Goal: Task Accomplishment & Management: Use online tool/utility

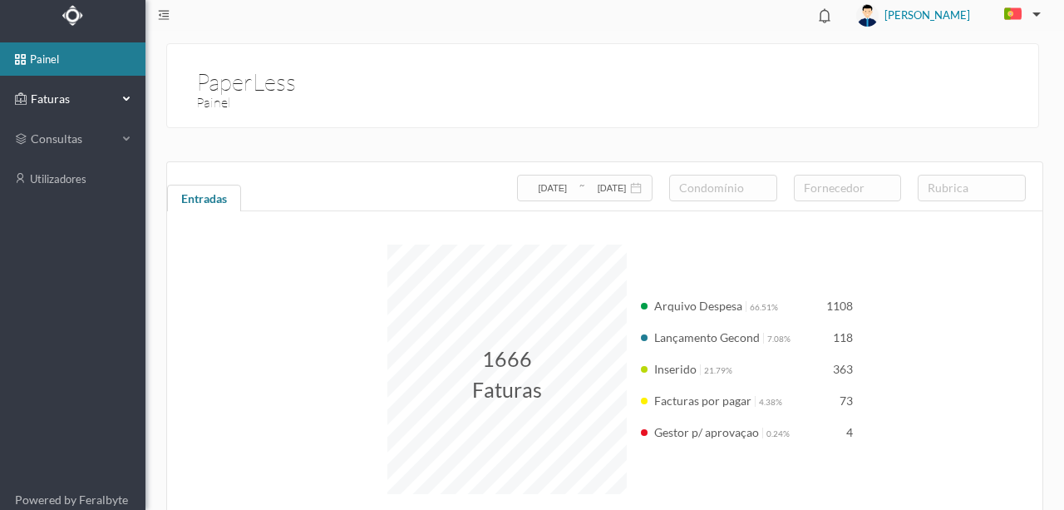
click at [52, 98] on span "Faturas" at bounding box center [72, 99] width 91 height 17
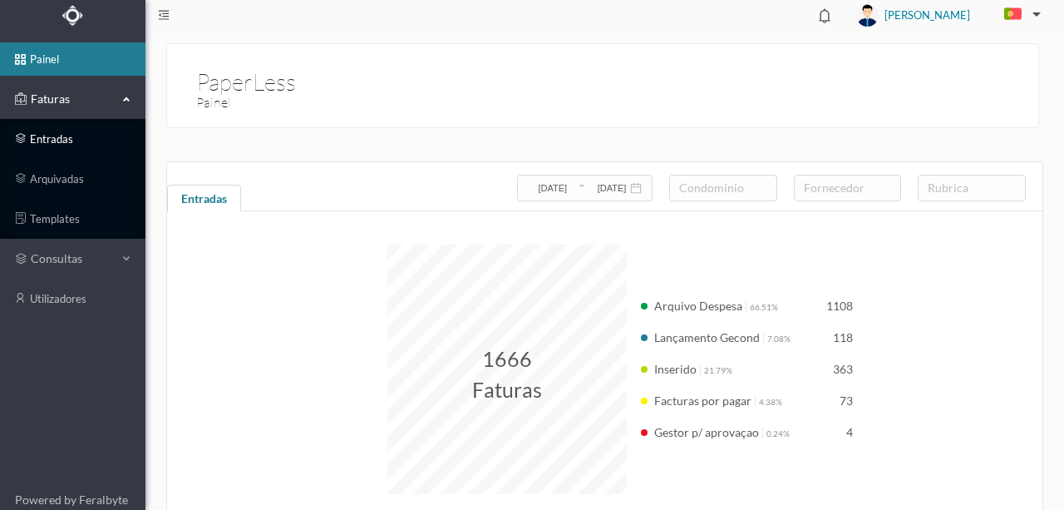
click at [58, 136] on link "entradas" at bounding box center [72, 138] width 145 height 33
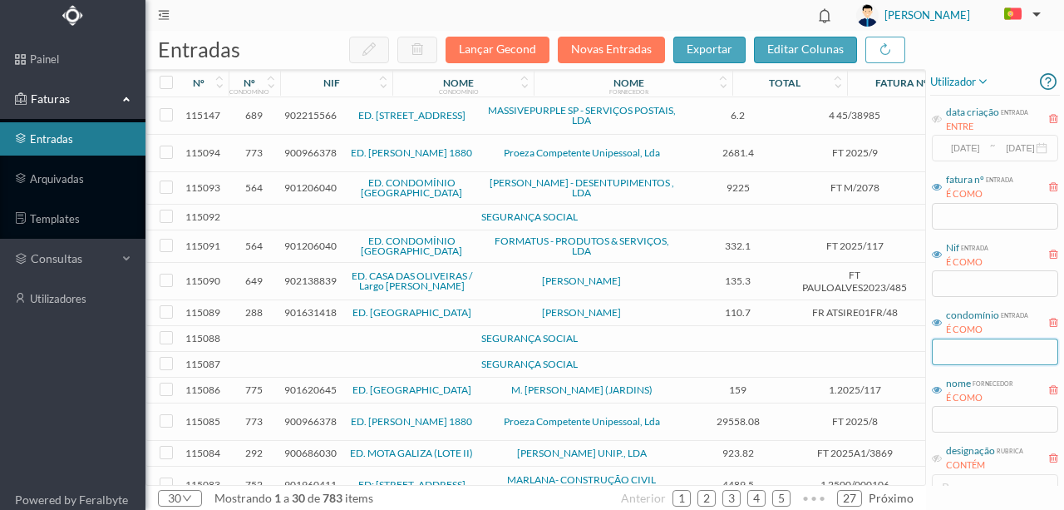
click at [968, 348] on input "text" at bounding box center [995, 351] width 126 height 27
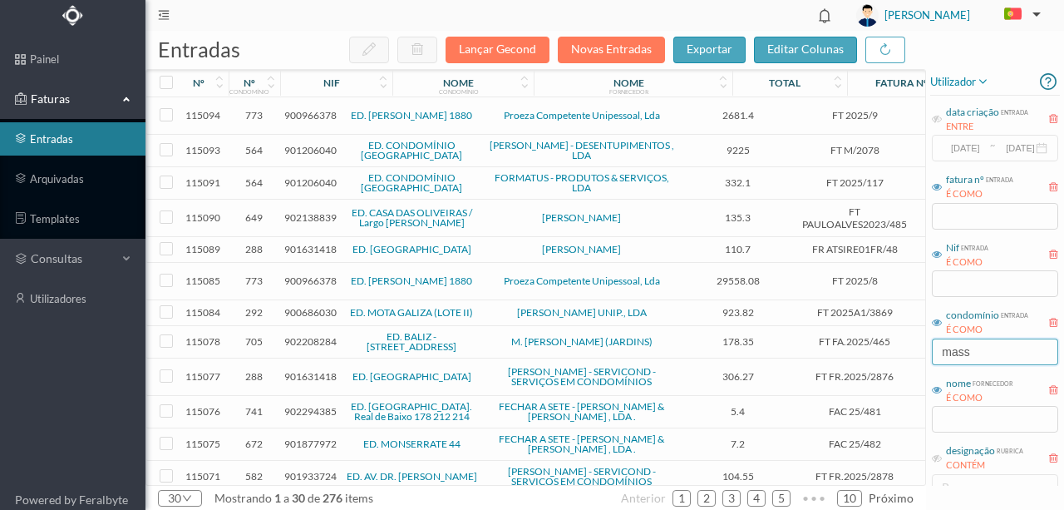
type input "massi"
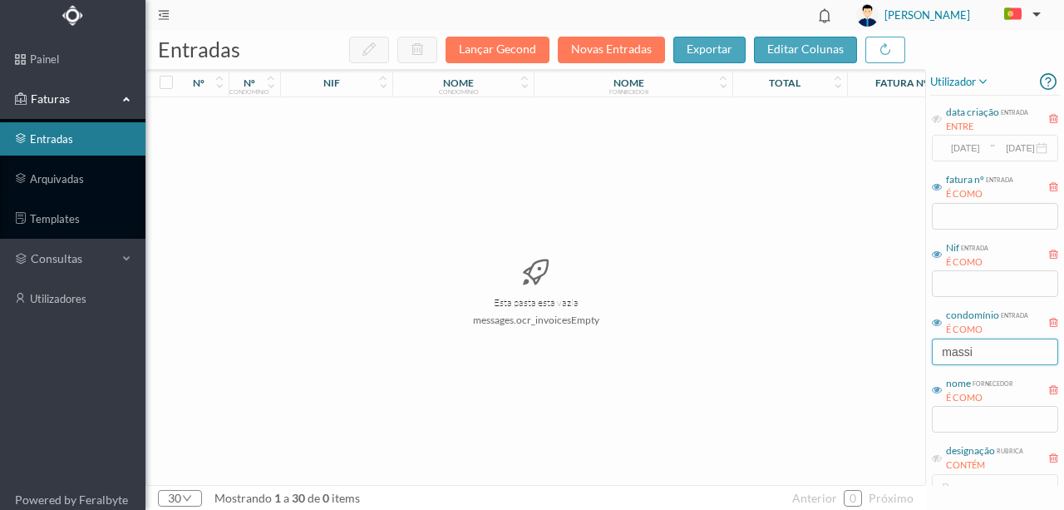
drag, startPoint x: 1003, startPoint y: 349, endPoint x: 808, endPoint y: 345, distance: 194.6
click at [812, 346] on div "entradas Lançar Gecond Novas Entradas exportar editar colunas nº nº condomínio …" at bounding box center [604, 270] width 919 height 479
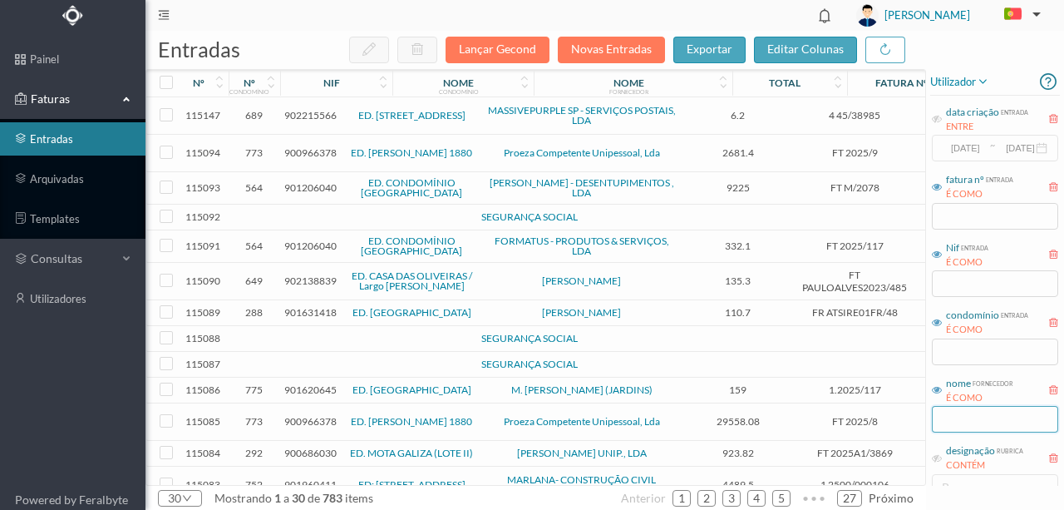
click at [961, 422] on input "text" at bounding box center [995, 419] width 126 height 27
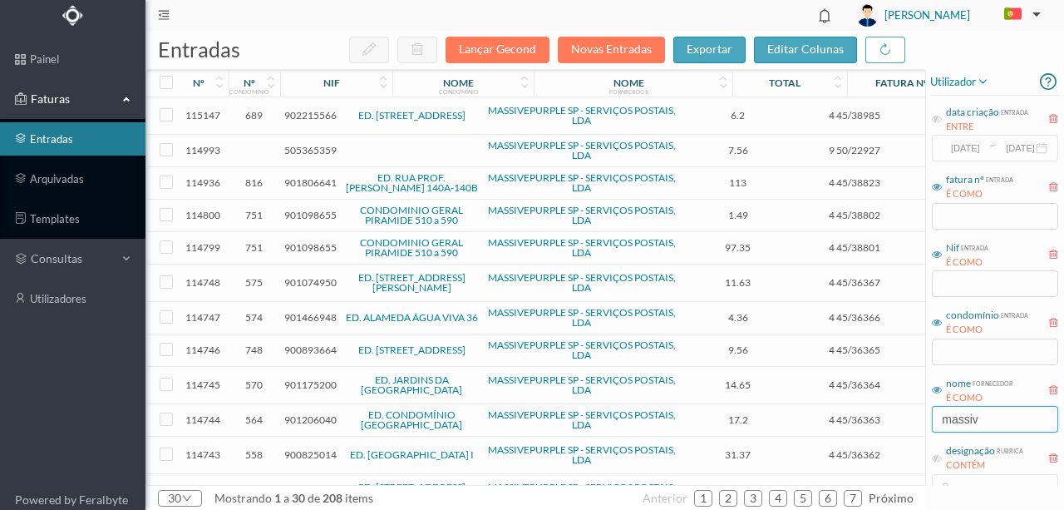
type input "massiv"
click at [923, 315] on span "Correspondência" at bounding box center [969, 317] width 100 height 12
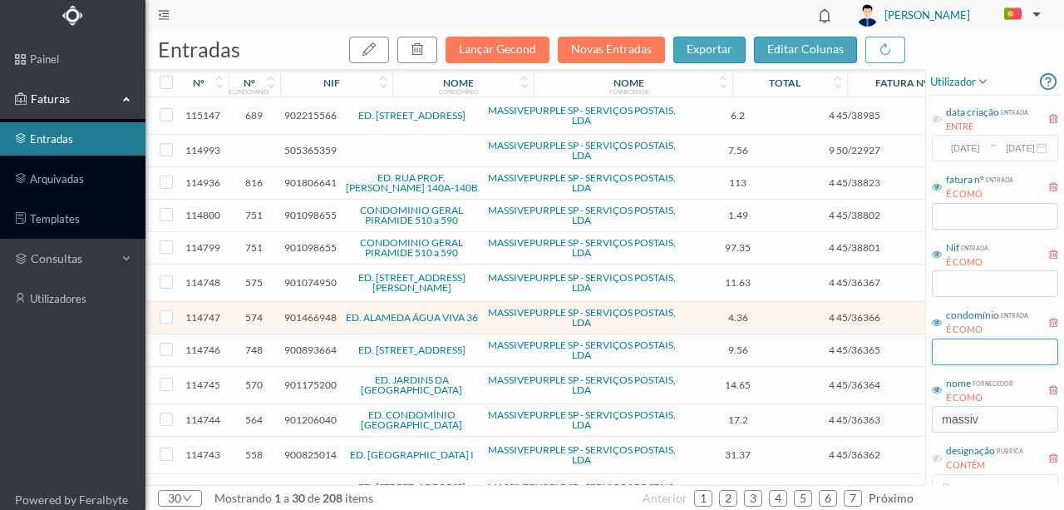
drag, startPoint x: 957, startPoint y: 362, endPoint x: 956, endPoint y: 353, distance: 9.2
click at [956, 353] on input "text" at bounding box center [995, 351] width 126 height 27
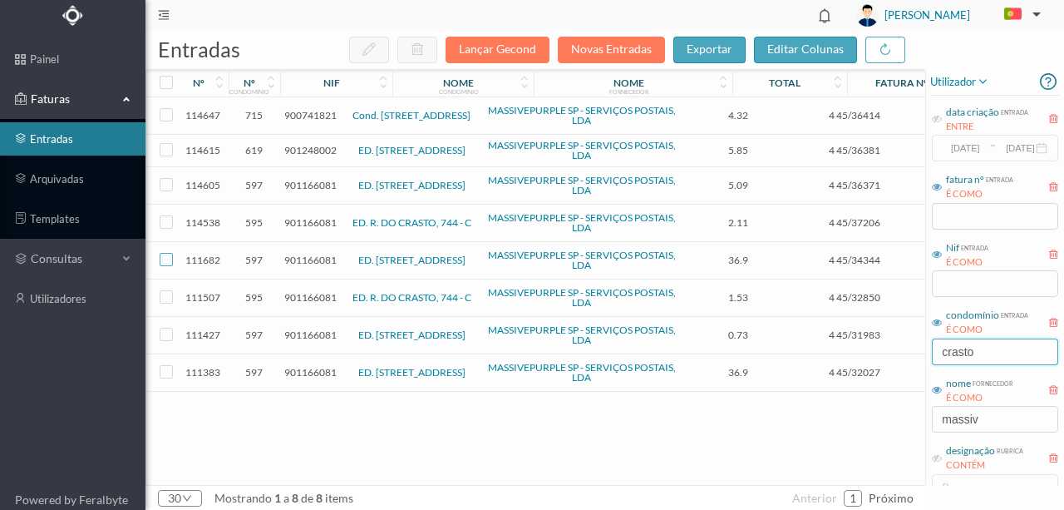
type input "crasto"
click at [161, 253] on input "checkbox" at bounding box center [166, 259] width 13 height 13
checkbox input "true"
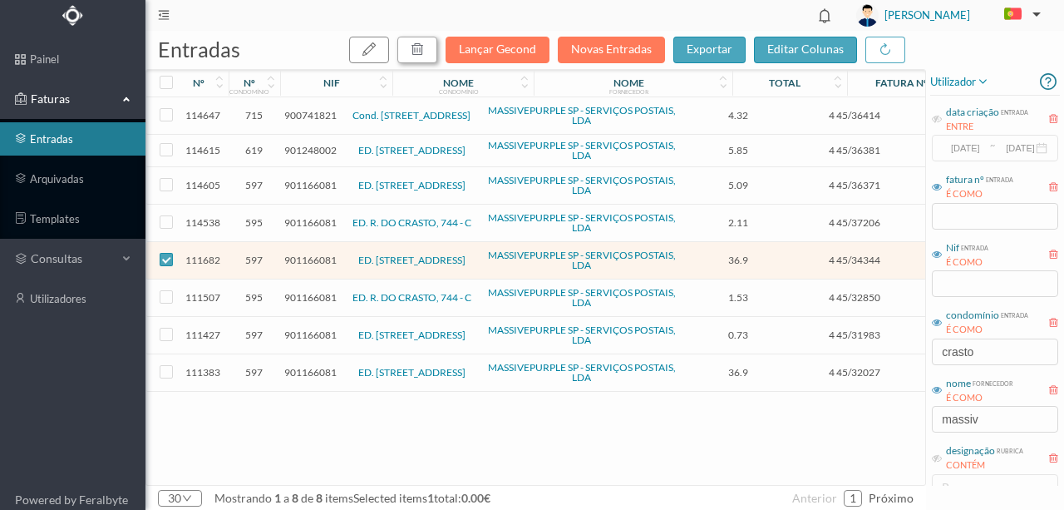
click at [424, 51] on icon "button" at bounding box center [417, 48] width 13 height 13
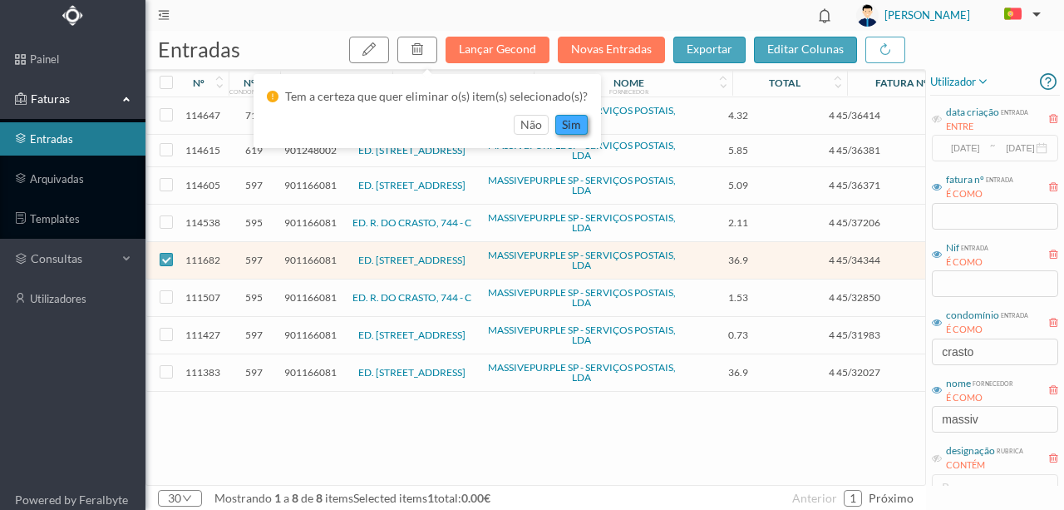
click at [569, 127] on button "sim" at bounding box center [571, 125] width 32 height 20
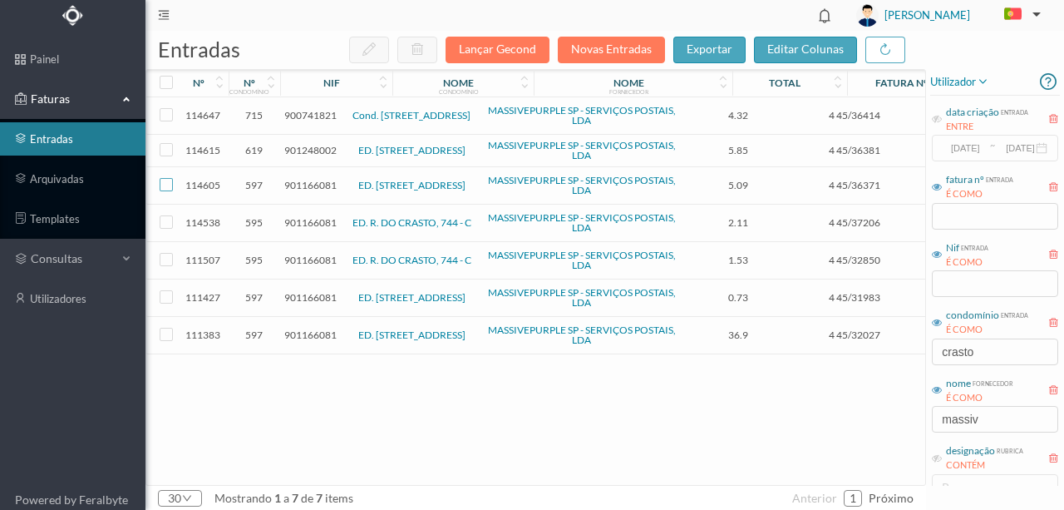
click at [166, 184] on input "checkbox" at bounding box center [166, 184] width 13 height 13
checkbox input "true"
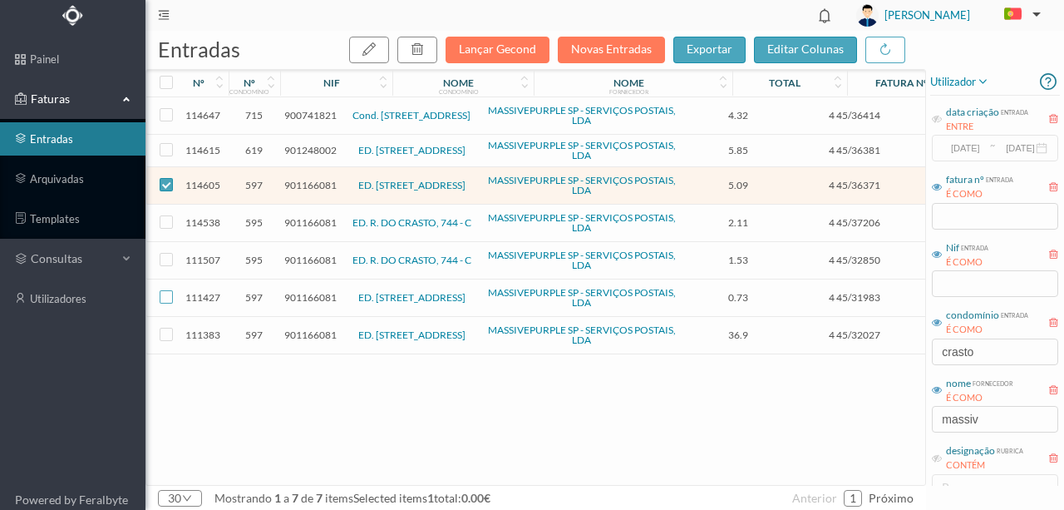
click at [166, 293] on input "checkbox" at bounding box center [166, 296] width 13 height 13
checkbox input "true"
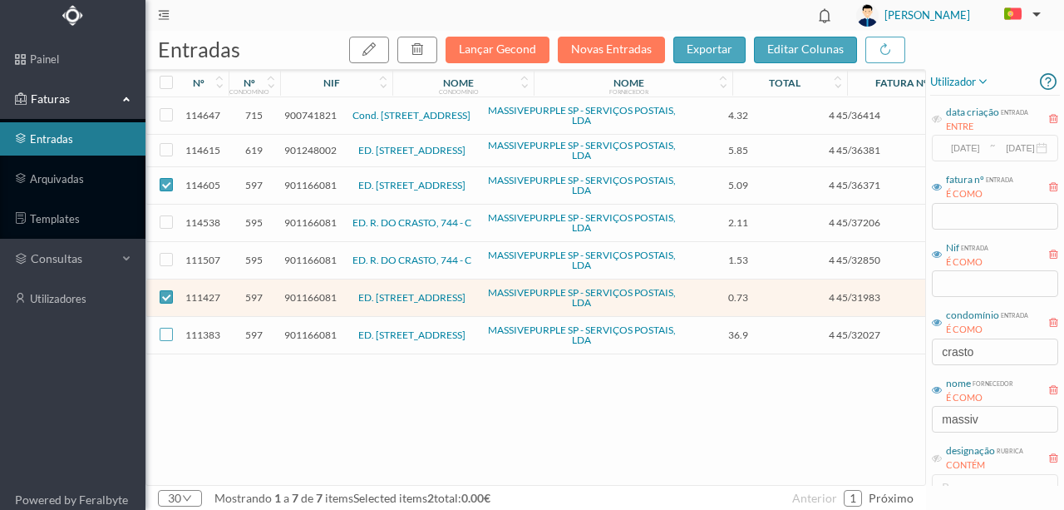
click at [165, 330] on input "checkbox" at bounding box center [166, 334] width 13 height 13
checkbox input "true"
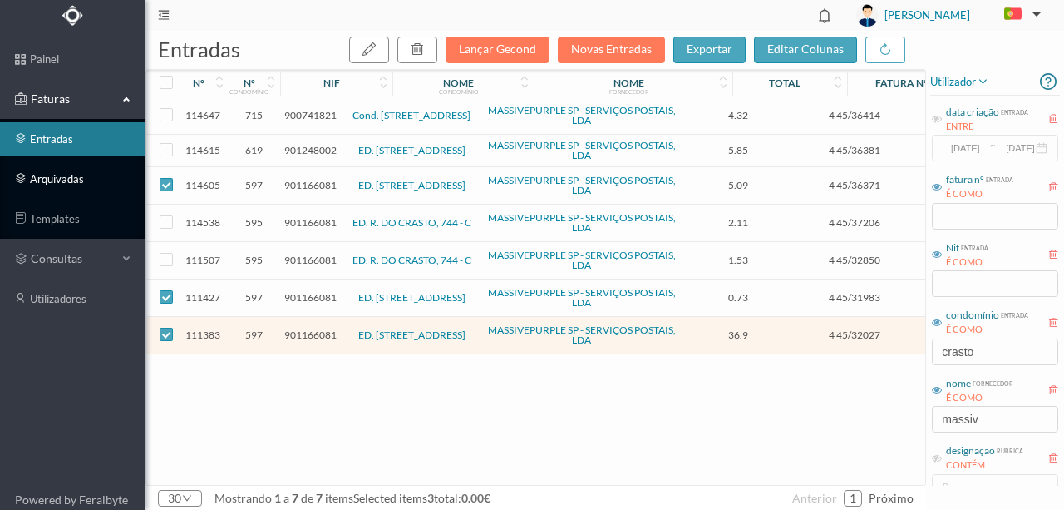
click at [54, 176] on link "arquivadas" at bounding box center [72, 178] width 145 height 33
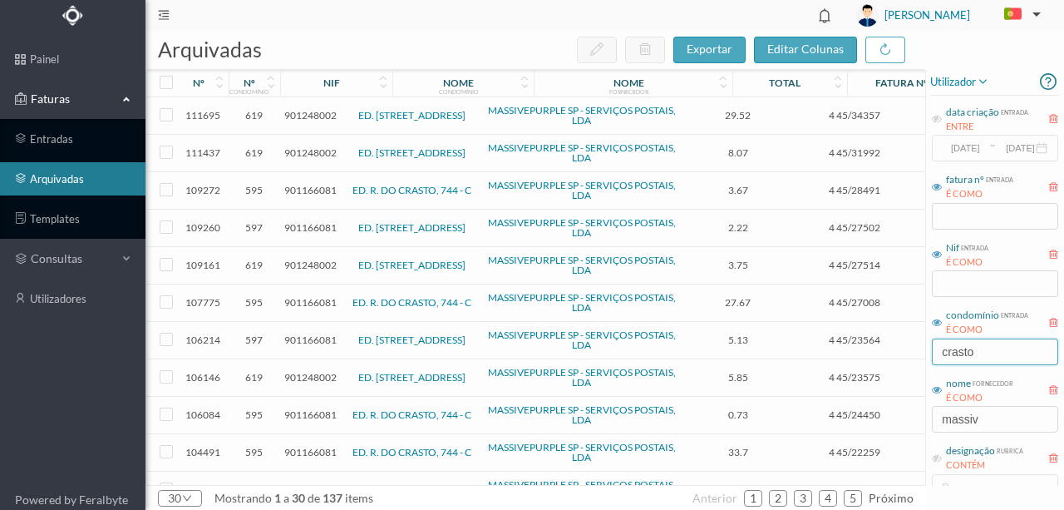
drag, startPoint x: 990, startPoint y: 348, endPoint x: 728, endPoint y: 347, distance: 261.9
click at [729, 347] on div "arquivadas exportar editar colunas nº nº condomínio nif nome condomínio nome fo…" at bounding box center [604, 270] width 919 height 479
drag, startPoint x: 1006, startPoint y: 423, endPoint x: 798, endPoint y: 419, distance: 207.9
click at [799, 419] on div "arquivadas exportar editar colunas nº nº condomínio nif nome condomínio nome fo…" at bounding box center [604, 270] width 919 height 479
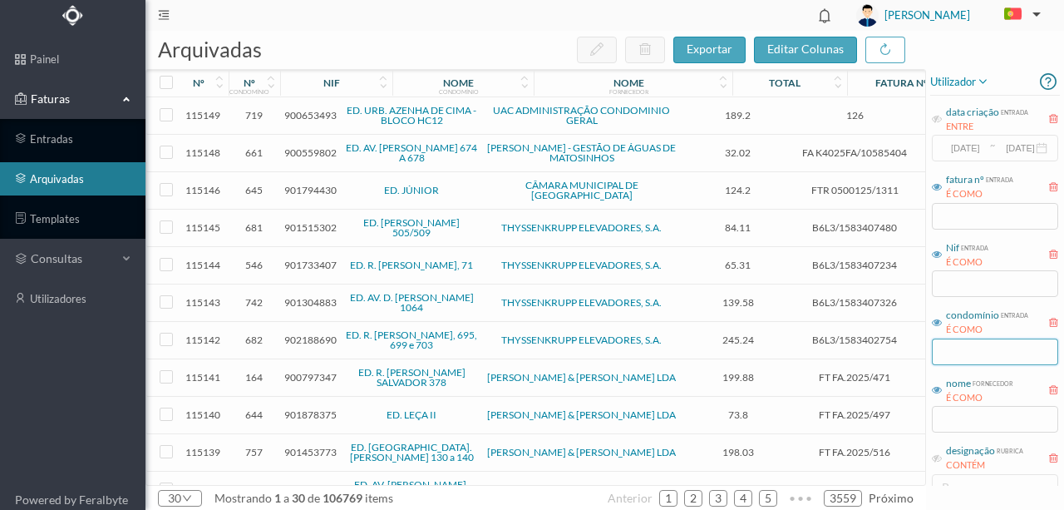
click at [951, 351] on input "text" at bounding box center [995, 351] width 126 height 27
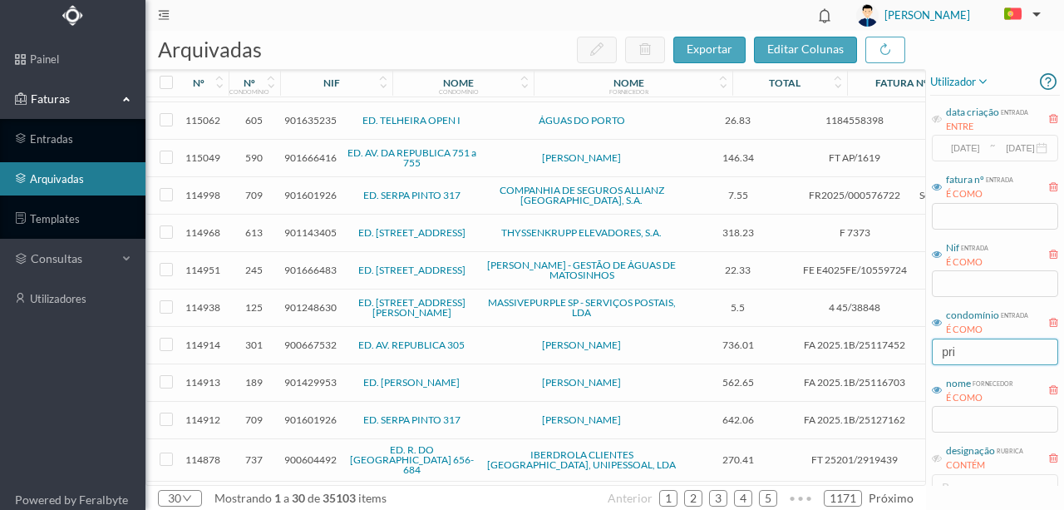
scroll to position [714, 0]
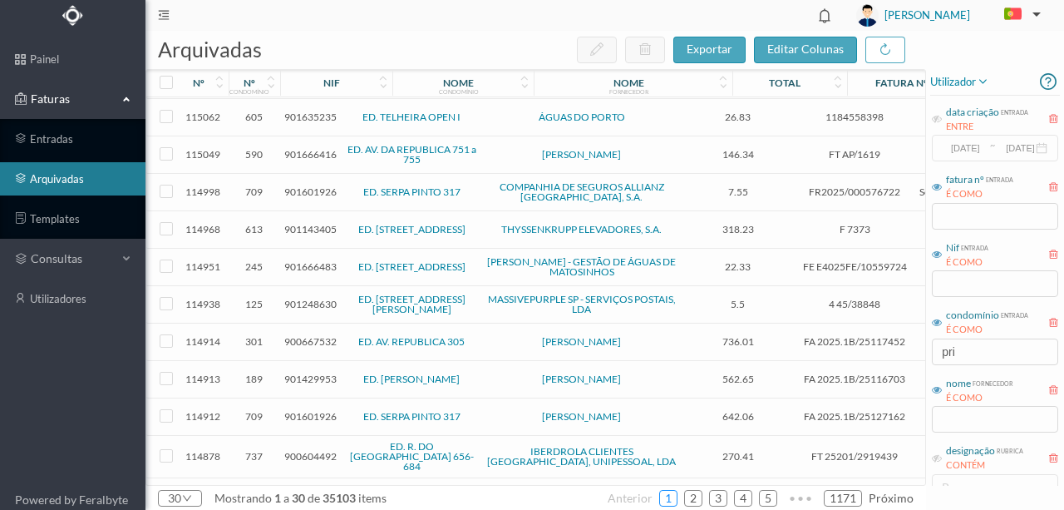
click at [675, 502] on link "1" at bounding box center [668, 498] width 17 height 25
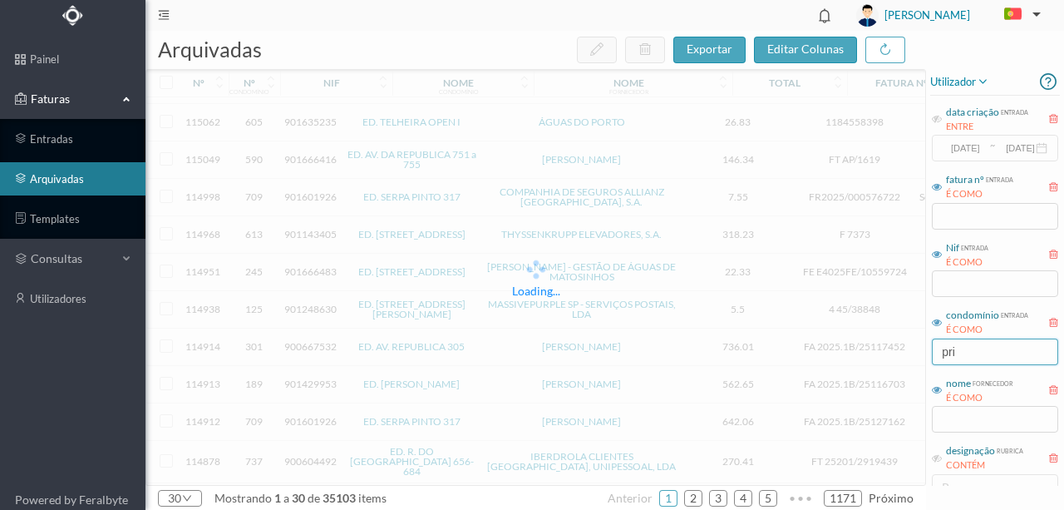
click at [961, 353] on input "pri" at bounding box center [995, 351] width 126 height 27
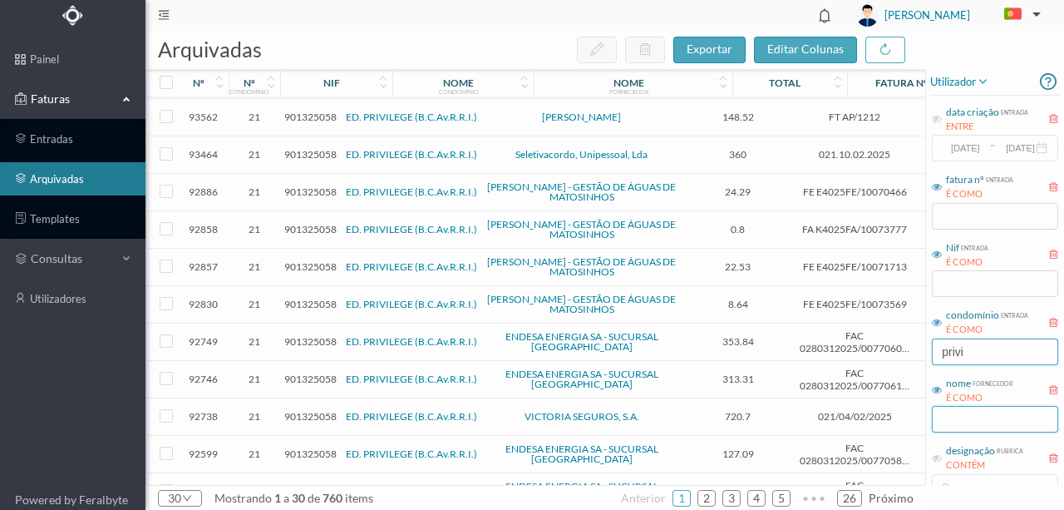
type input "privi"
click at [961, 419] on input "text" at bounding box center [995, 419] width 126 height 27
type input "v"
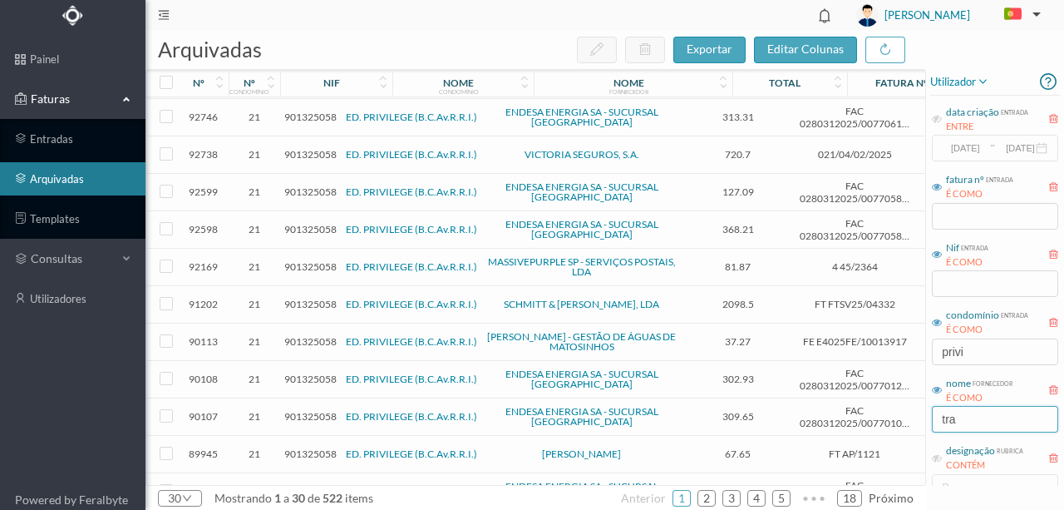
type input "tran"
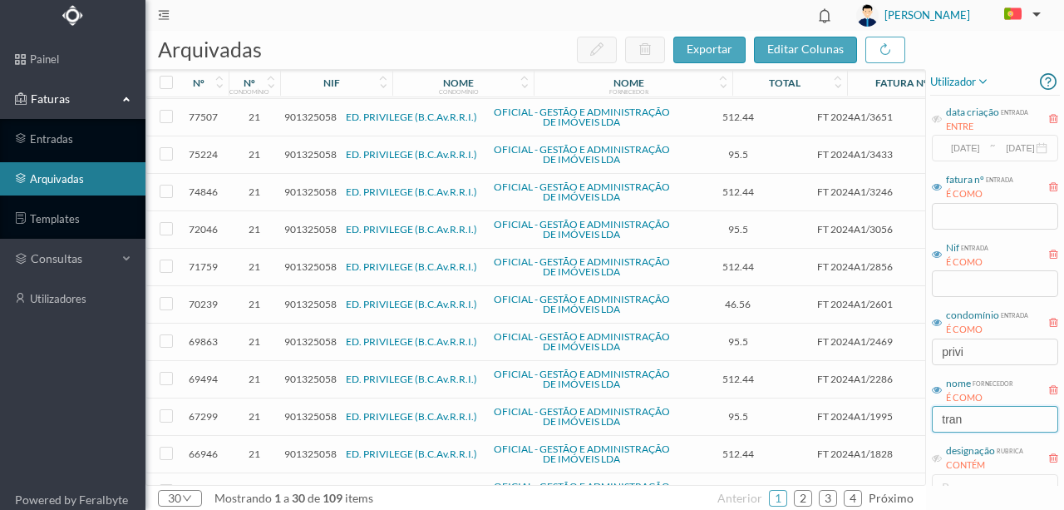
scroll to position [0, 0]
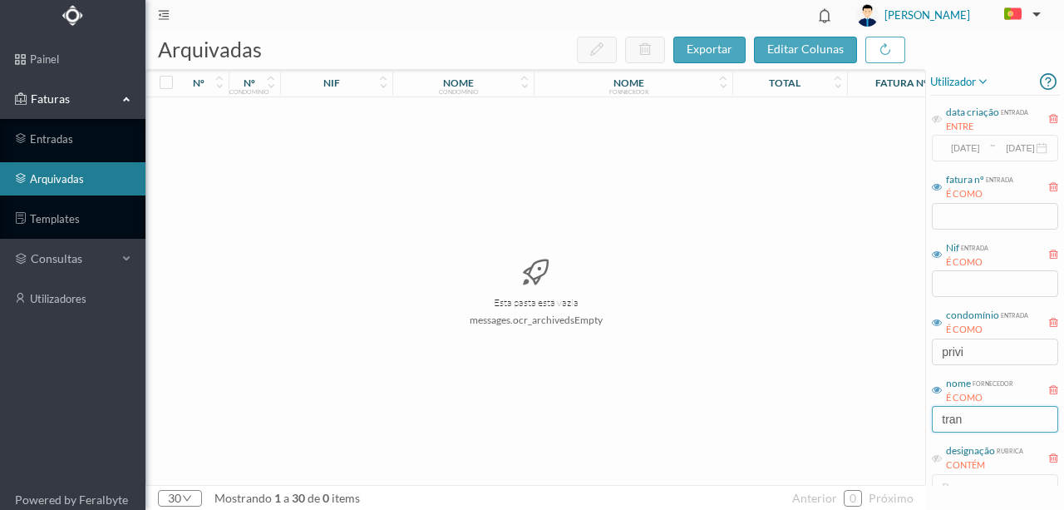
drag, startPoint x: 984, startPoint y: 421, endPoint x: 929, endPoint y: 420, distance: 54.9
click at [929, 420] on div "utilizador data criação entrada ENTRE [DATE] ~ [DATE] fatura nº entrada É COMO …" at bounding box center [995, 373] width 138 height 608
type input "g"
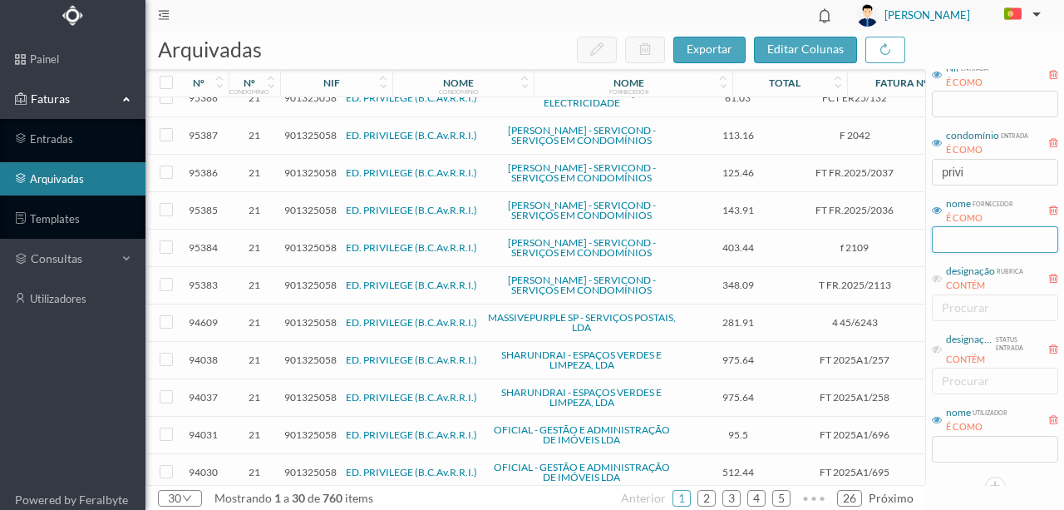
scroll to position [191, 0]
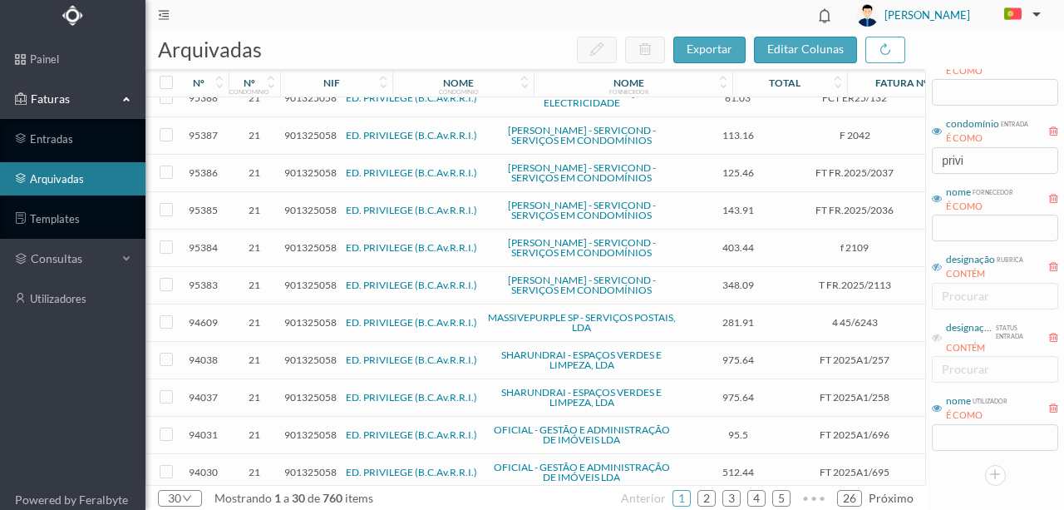
click at [936, 267] on icon at bounding box center [937, 267] width 10 height 10
click at [948, 294] on div "procurar" at bounding box center [991, 296] width 99 height 17
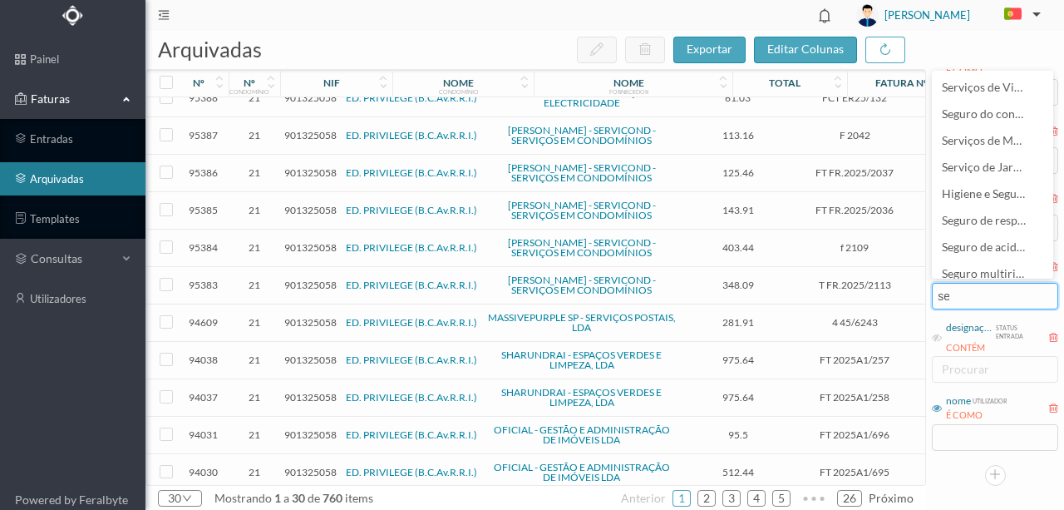
scroll to position [0, 1]
type input "segu"
click at [974, 223] on span "Seguro zonas comuns 276" at bounding box center [1010, 220] width 136 height 14
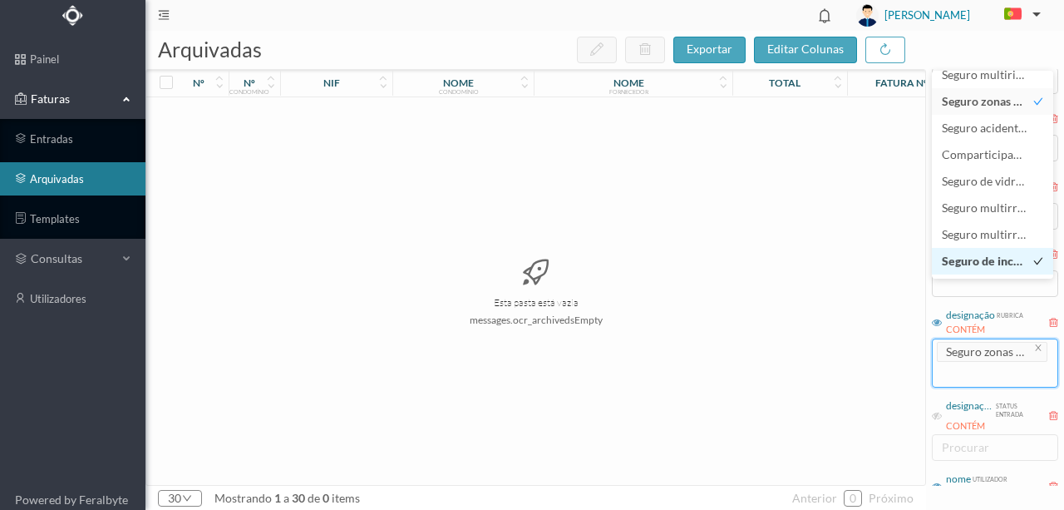
scroll to position [171, 0]
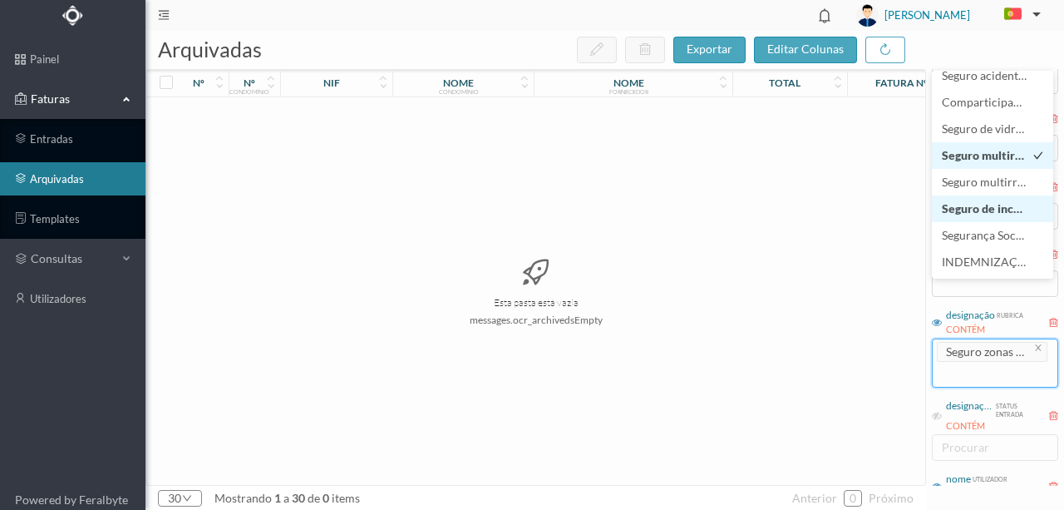
click at [986, 211] on span "Seguro de incêndio" at bounding box center [992, 208] width 101 height 14
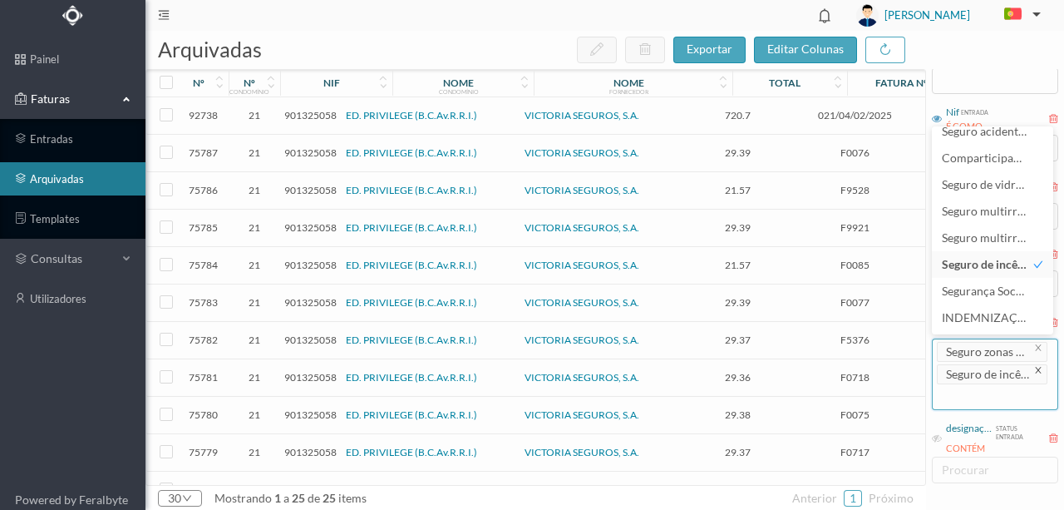
click at [1036, 369] on icon "icon: close" at bounding box center [1038, 370] width 8 height 8
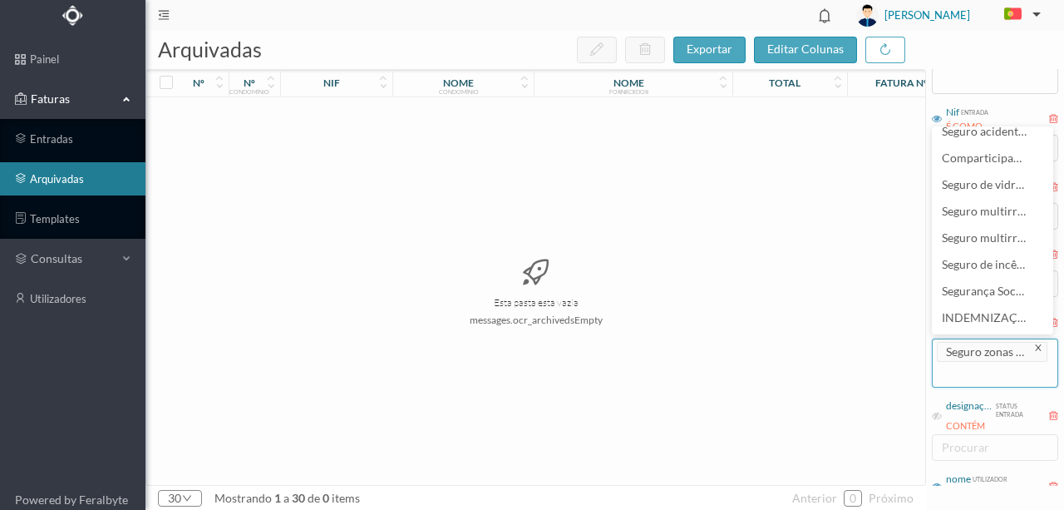
click at [1034, 346] on icon "icon: close" at bounding box center [1038, 347] width 8 height 8
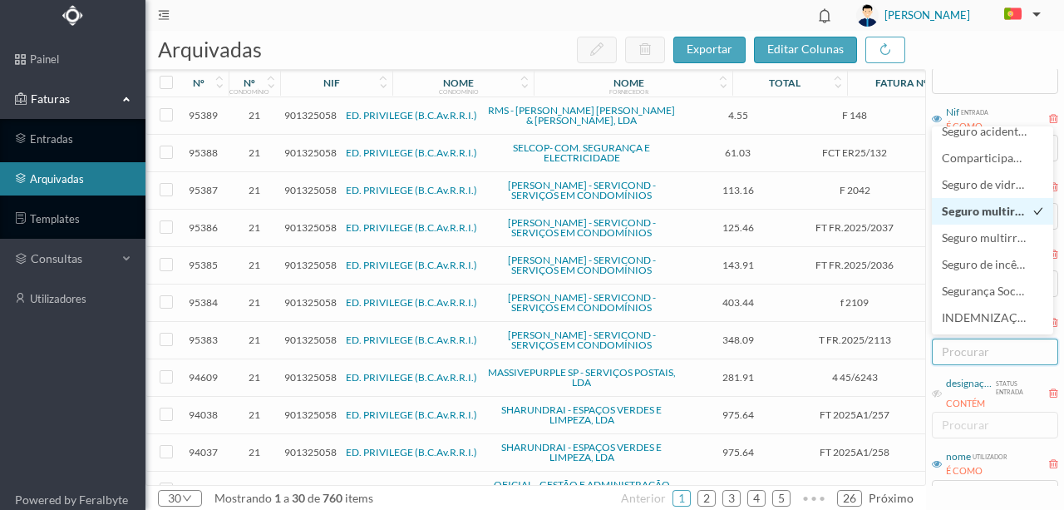
scroll to position [0, 0]
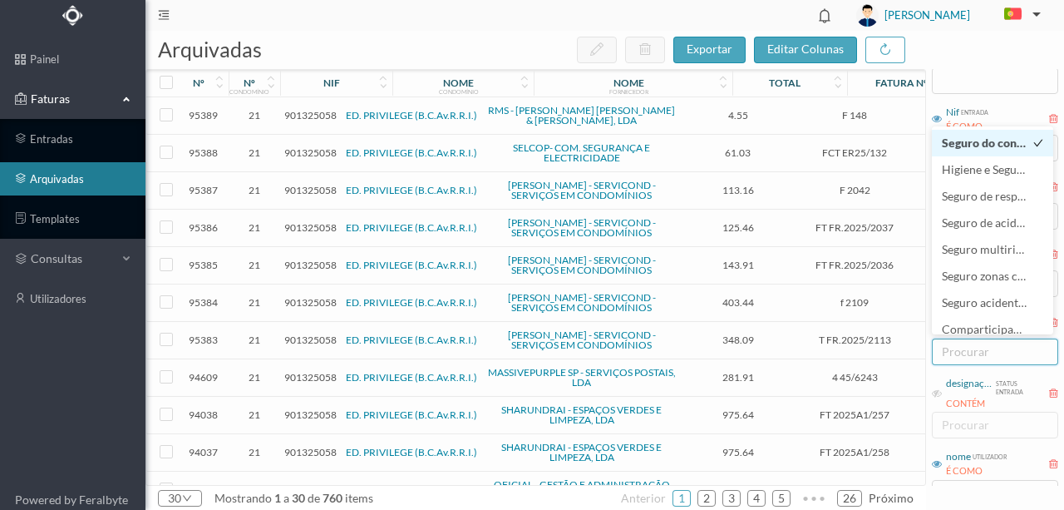
click at [968, 141] on span "Seguro do condomínio" at bounding box center [1001, 143] width 118 height 14
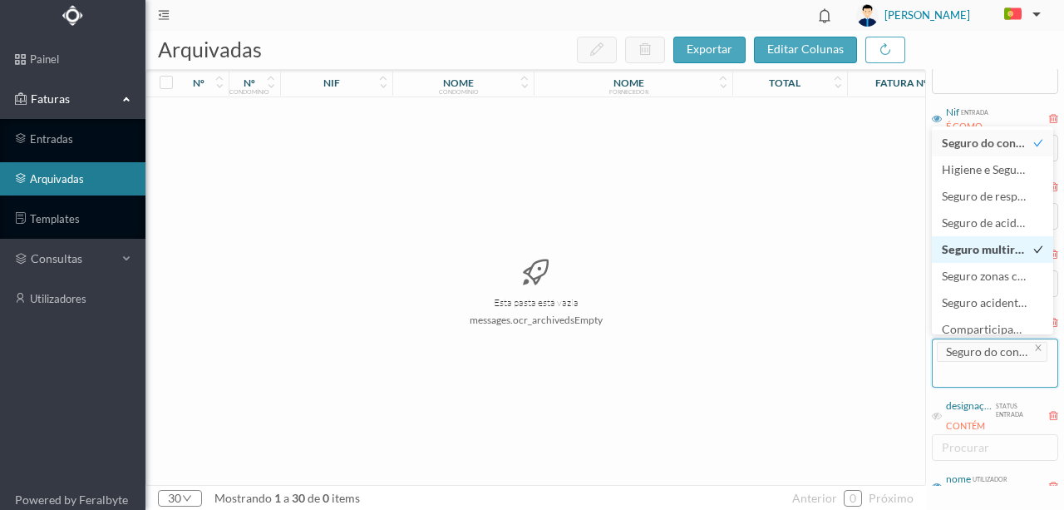
click at [973, 250] on span "Seguro multirisco" at bounding box center [989, 249] width 94 height 14
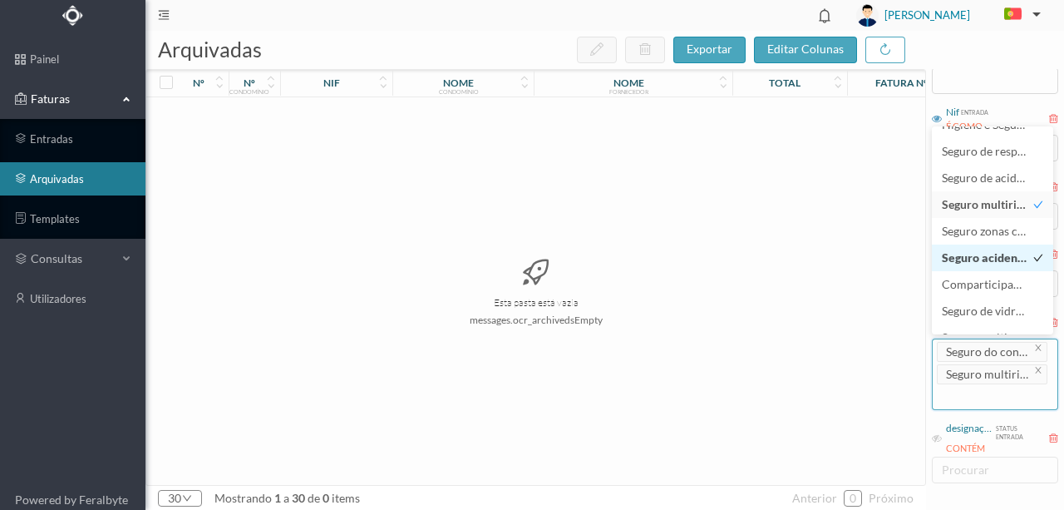
scroll to position [63, 0]
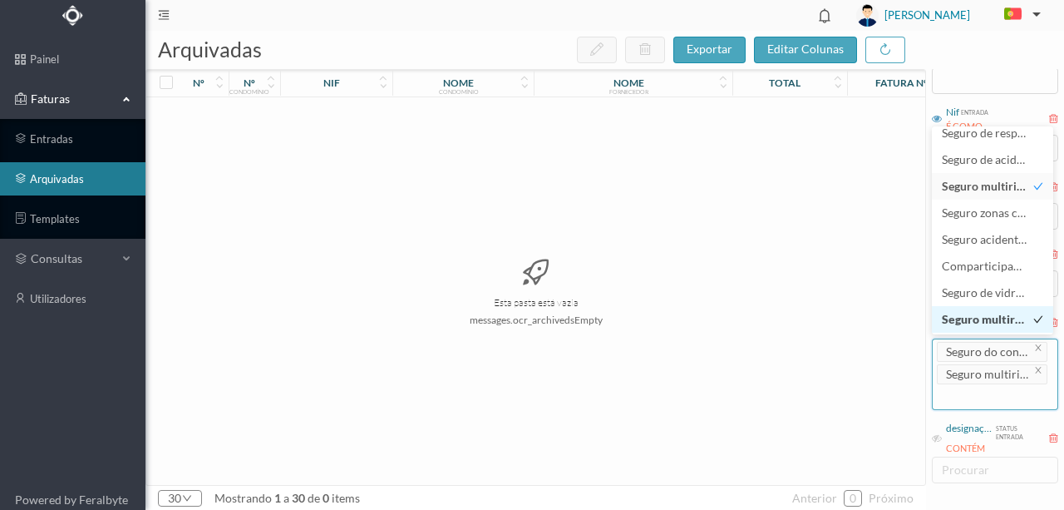
click at [976, 319] on span "Seguro multirriscos – Partes comuns" at bounding box center [1039, 319] width 195 height 14
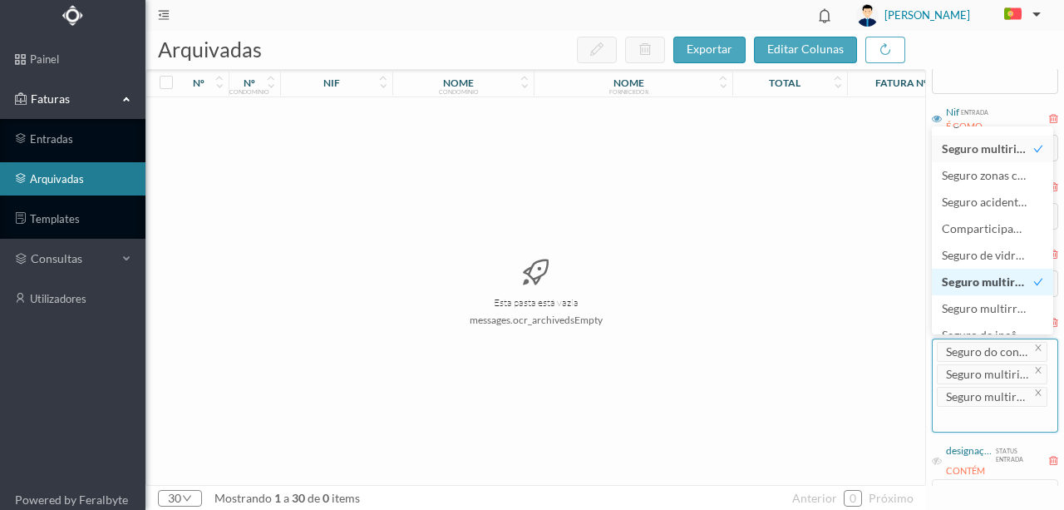
scroll to position [119, 0]
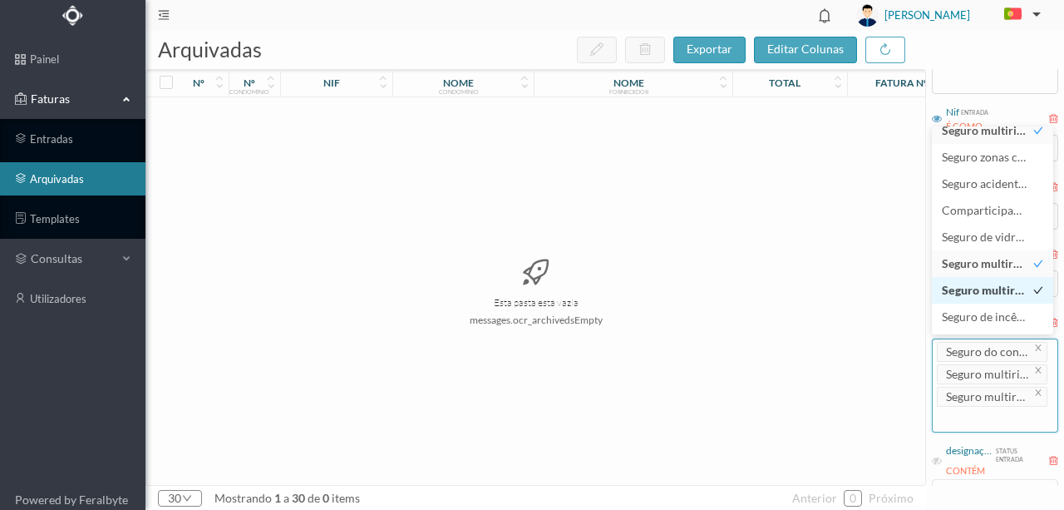
click at [986, 287] on span "Seguro multirriscos – Partes comuns e frações" at bounding box center [1065, 290] width 246 height 14
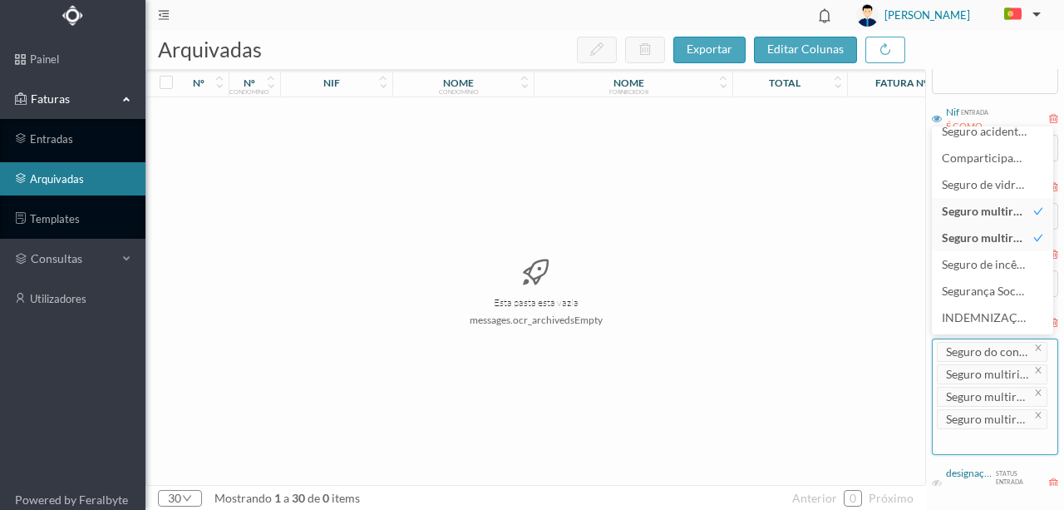
click at [732, 331] on div "Esta pasta está vazia messages.ocr_archivedsEmpty" at bounding box center [535, 290] width 779 height 387
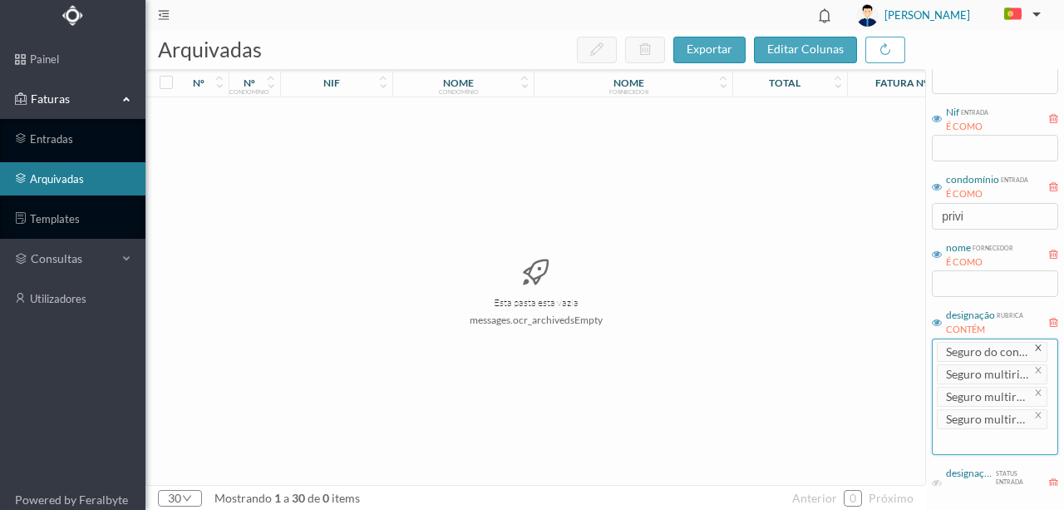
click at [1034, 348] on icon "icon: close" at bounding box center [1038, 347] width 8 height 8
click at [1034, 366] on icon "icon: close" at bounding box center [1038, 370] width 8 height 8
click at [1034, 344] on icon "icon: close" at bounding box center [1038, 347] width 8 height 8
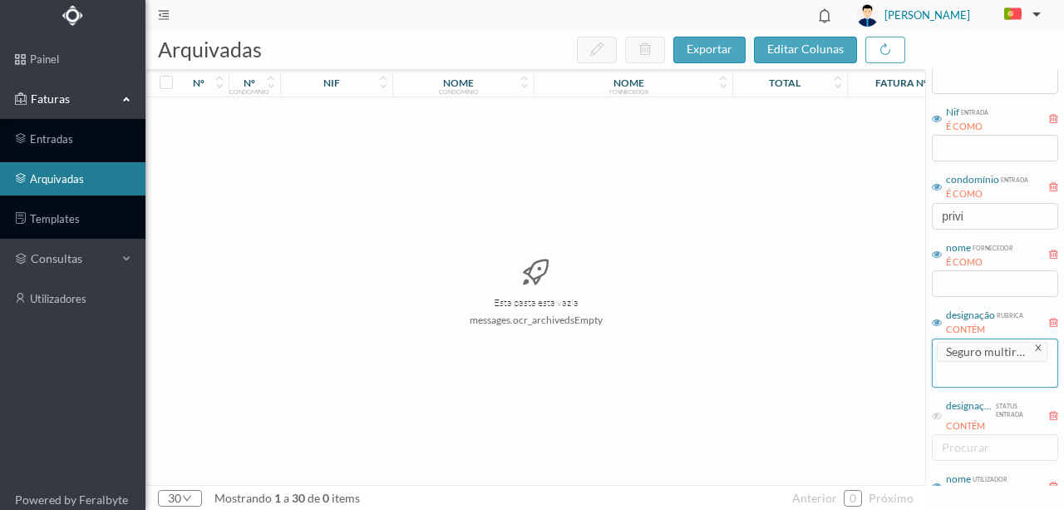
click at [1034, 343] on icon "icon: close" at bounding box center [1038, 347] width 8 height 8
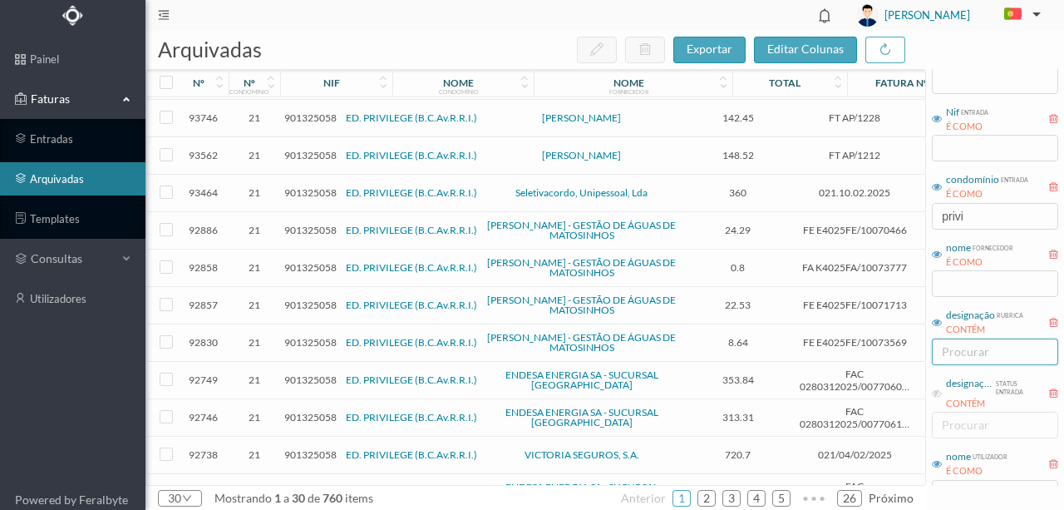
scroll to position [742, 0]
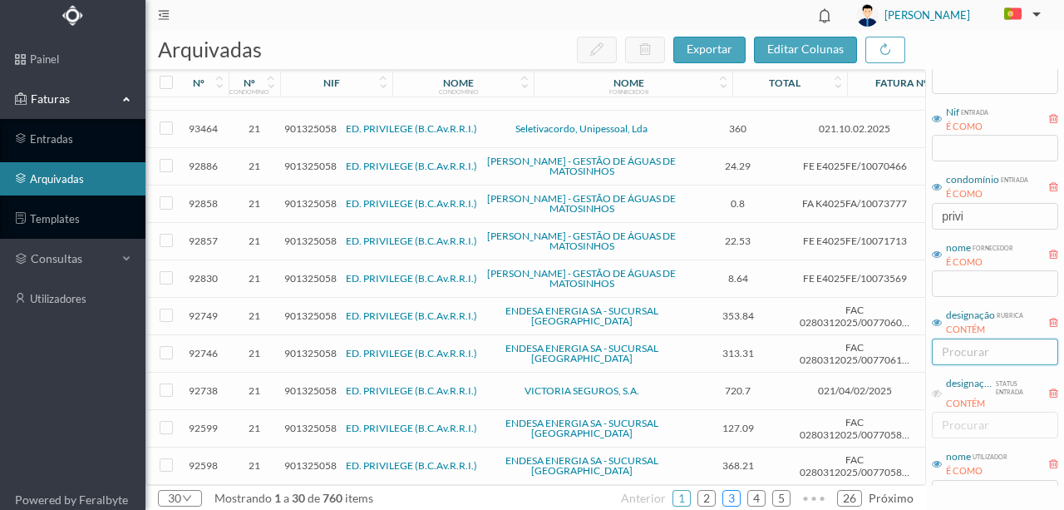
click at [731, 495] on link "3" at bounding box center [731, 498] width 17 height 25
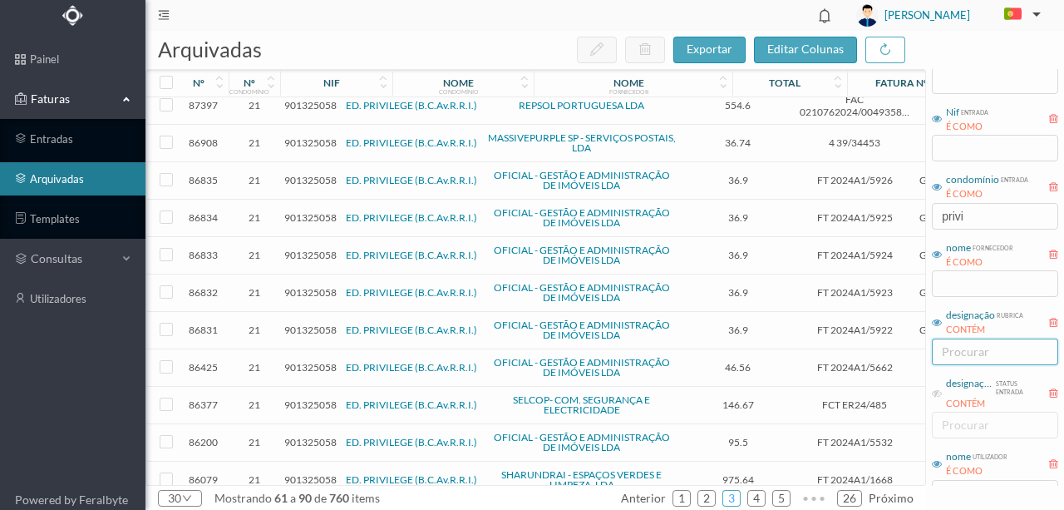
scroll to position [0, 0]
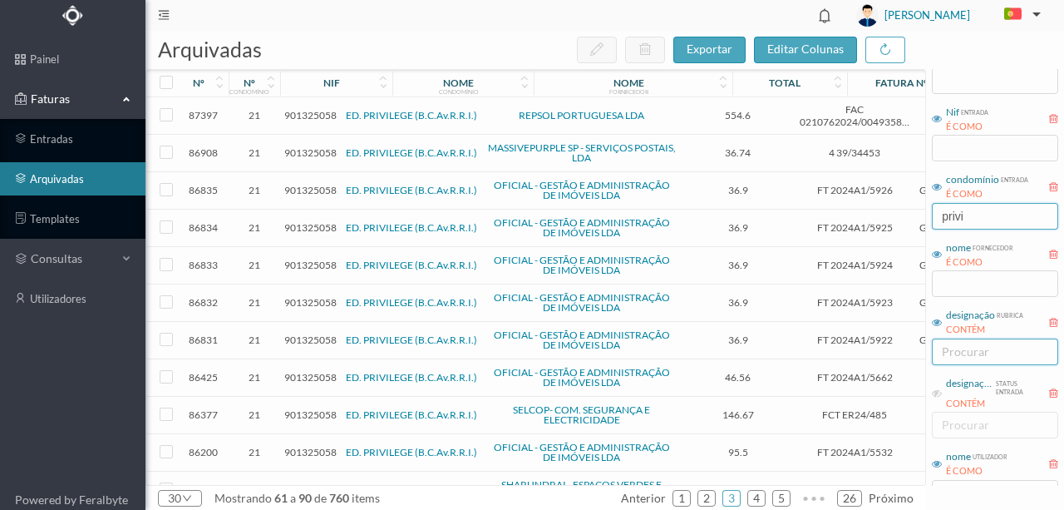
drag, startPoint x: 996, startPoint y: 219, endPoint x: 836, endPoint y: 218, distance: 159.6
click at [845, 216] on div "arquivadas exportar editar colunas nº nº condomínio nif nome condomínio nome fo…" at bounding box center [604, 270] width 919 height 479
click at [949, 283] on input "text" at bounding box center [995, 283] width 126 height 27
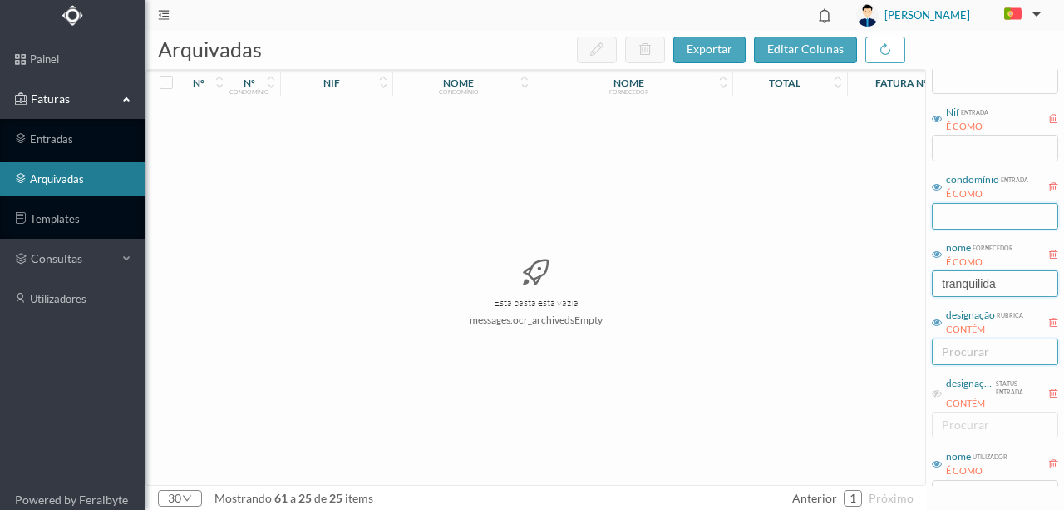
type input "tranquilida"
click at [952, 219] on input "text" at bounding box center [995, 216] width 126 height 27
type input "pre"
drag, startPoint x: 989, startPoint y: 214, endPoint x: 823, endPoint y: 213, distance: 166.3
click at [829, 214] on div "arquivadas exportar editar colunas nº nº condomínio nif nome condomínio nome fo…" at bounding box center [604, 270] width 919 height 479
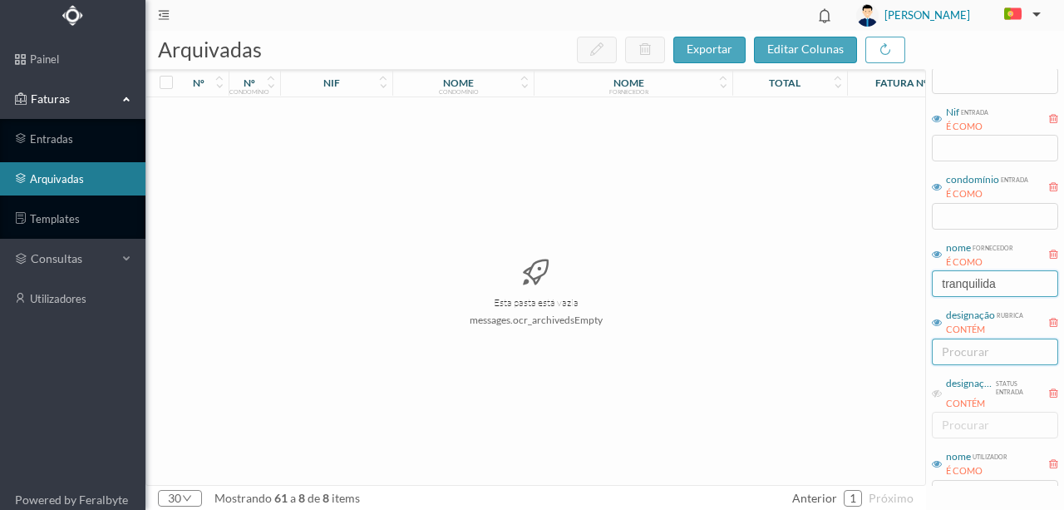
drag, startPoint x: 1003, startPoint y: 288, endPoint x: 834, endPoint y: 289, distance: 168.8
click at [834, 289] on div "arquivadas exportar editar colunas nº nº condomínio nif nome condomínio nome fo…" at bounding box center [604, 270] width 919 height 479
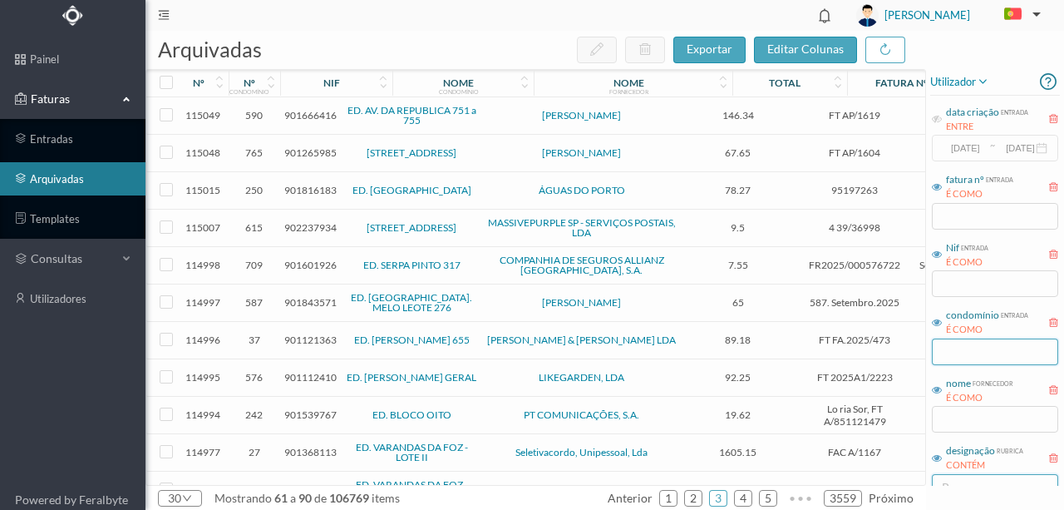
click at [958, 353] on input "text" at bounding box center [995, 351] width 126 height 27
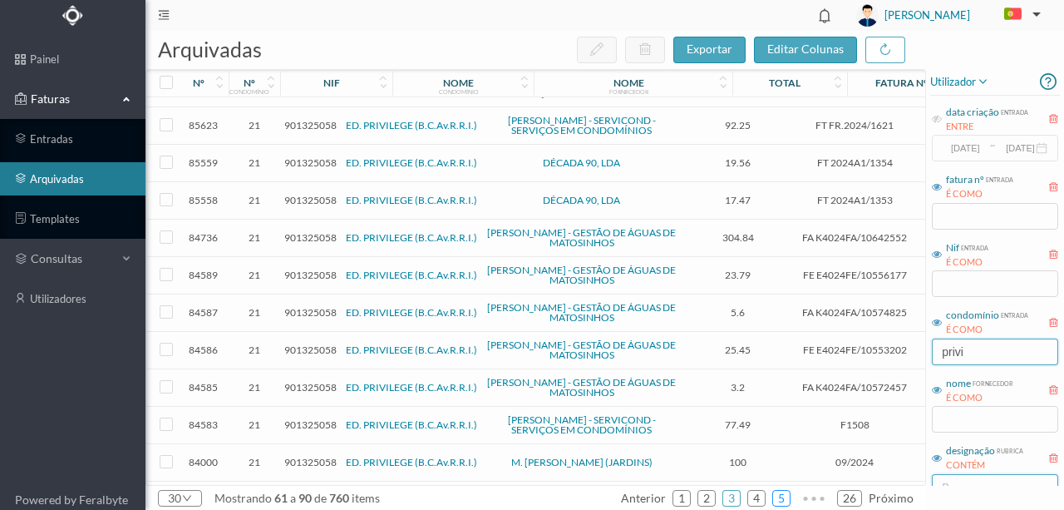
scroll to position [499, 0]
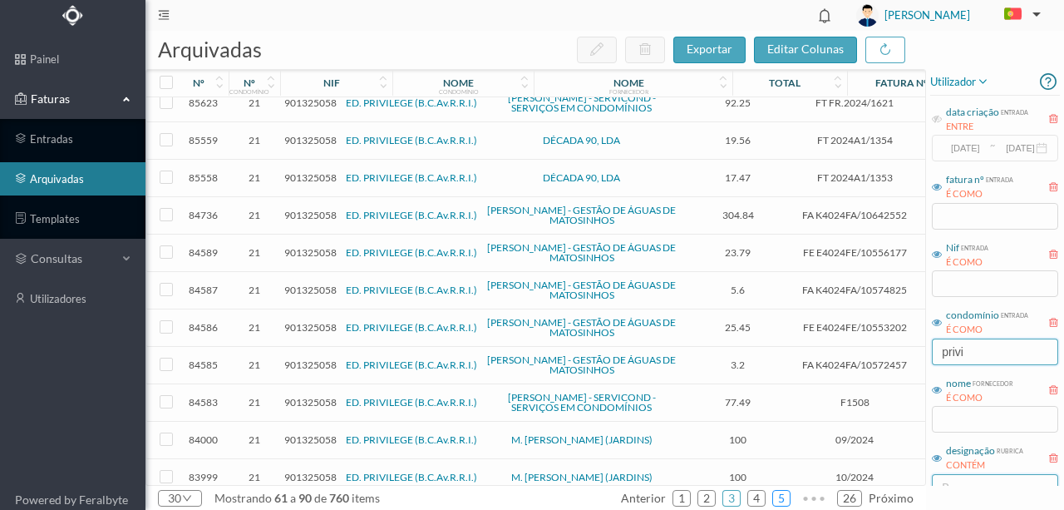
type input "privi"
click at [781, 494] on link "5" at bounding box center [781, 498] width 17 height 25
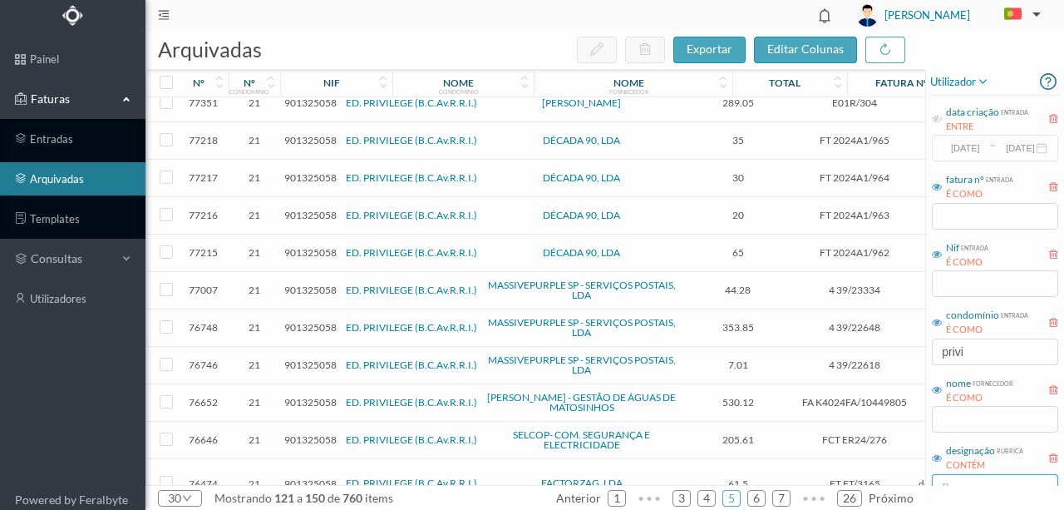
click at [291, 477] on span "901325058" at bounding box center [310, 483] width 52 height 12
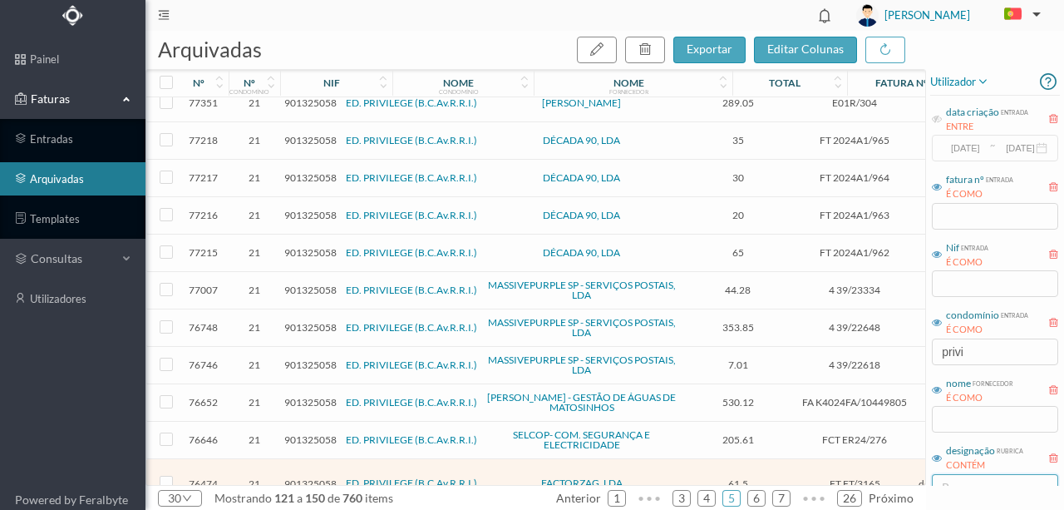
click at [300, 477] on span "901325058" at bounding box center [310, 483] width 52 height 12
click at [311, 477] on span "901325058" at bounding box center [310, 483] width 52 height 12
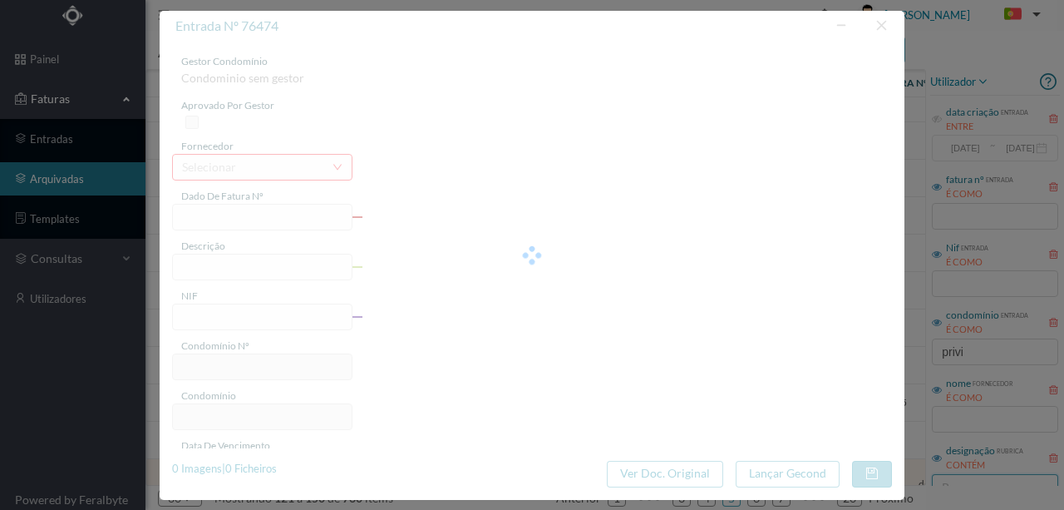
type input "FT FT/3165"
type input "Aumento do número de postos"
type input "901325058"
type input "[DATE]"
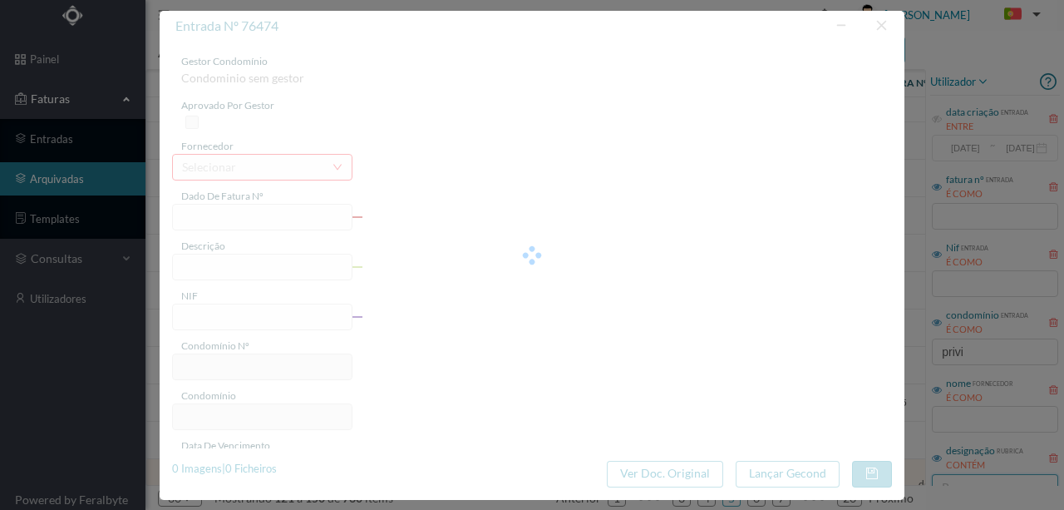
type input "[DATE]"
type input "61.50"
type input "21"
type input "ED. PRIVILEGE (B.C.Av.R.R.I.)"
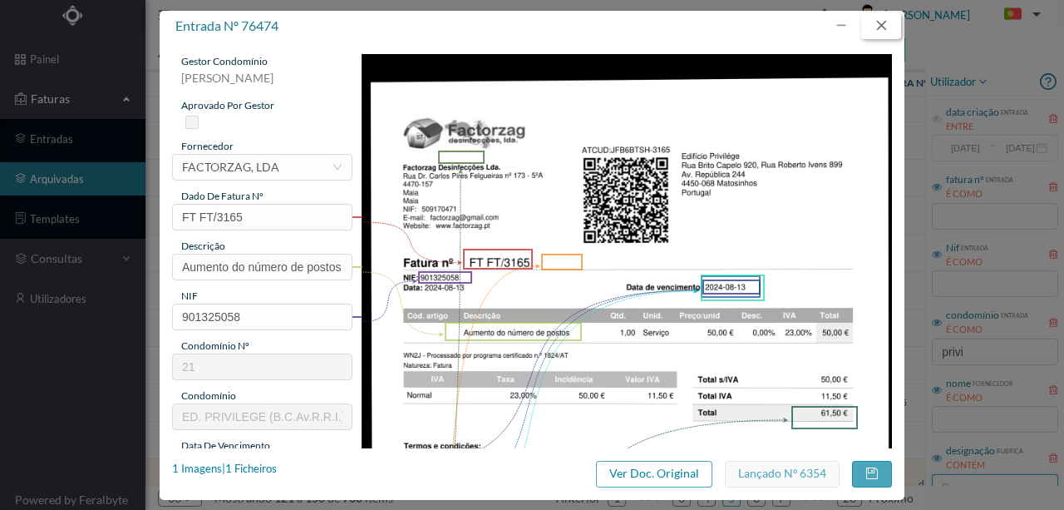
click at [894, 33] on button "button" at bounding box center [881, 25] width 40 height 27
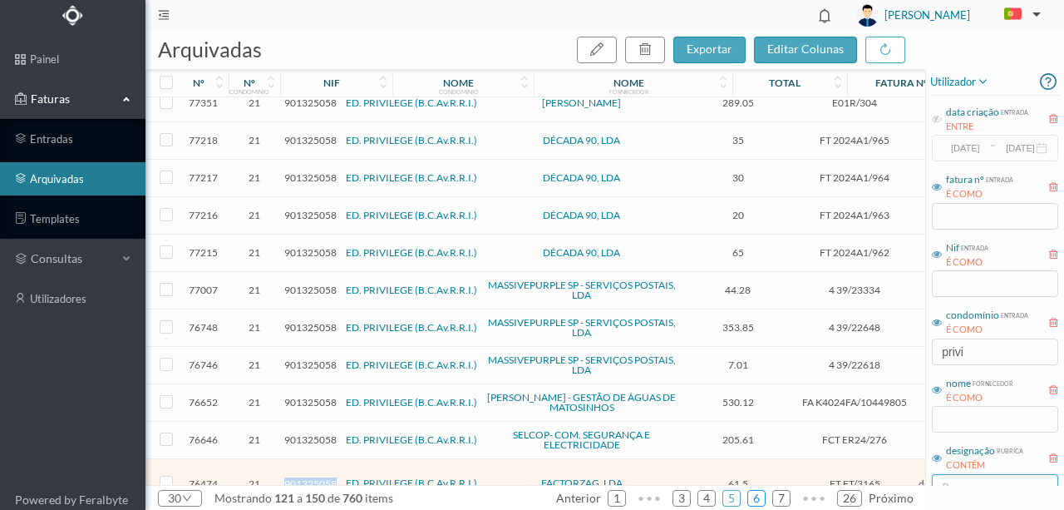
click at [760, 500] on link "6" at bounding box center [756, 498] width 17 height 25
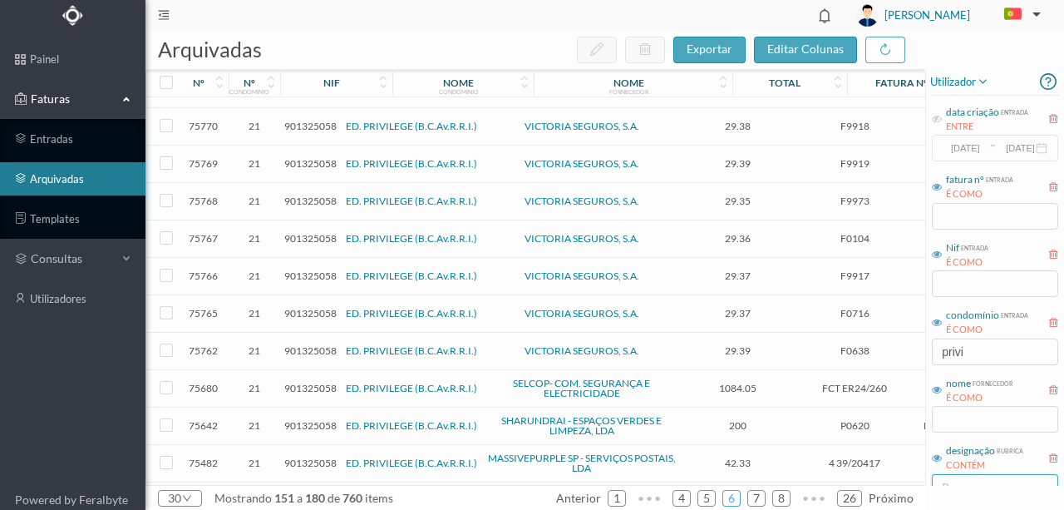
scroll to position [714, 0]
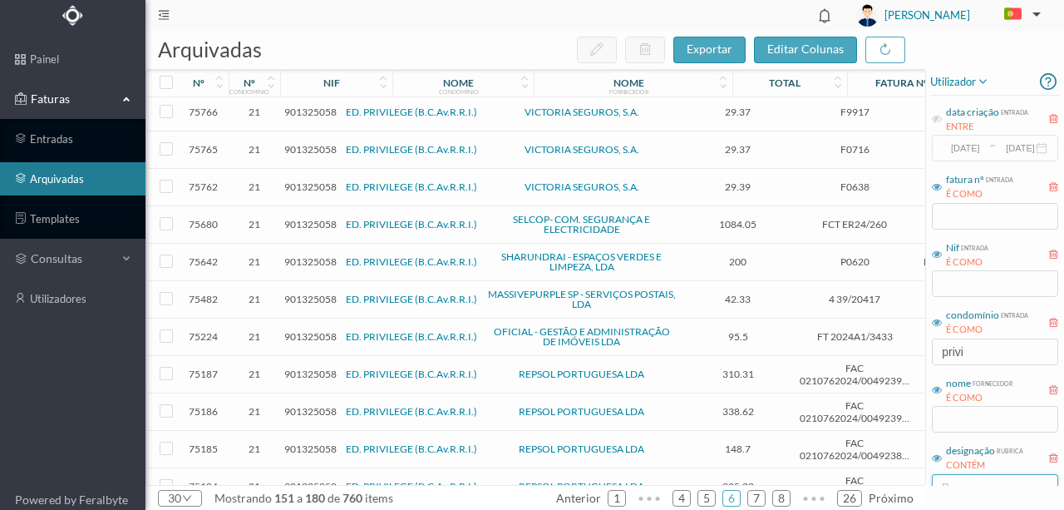
click at [318, 480] on span "901325058" at bounding box center [310, 486] width 52 height 12
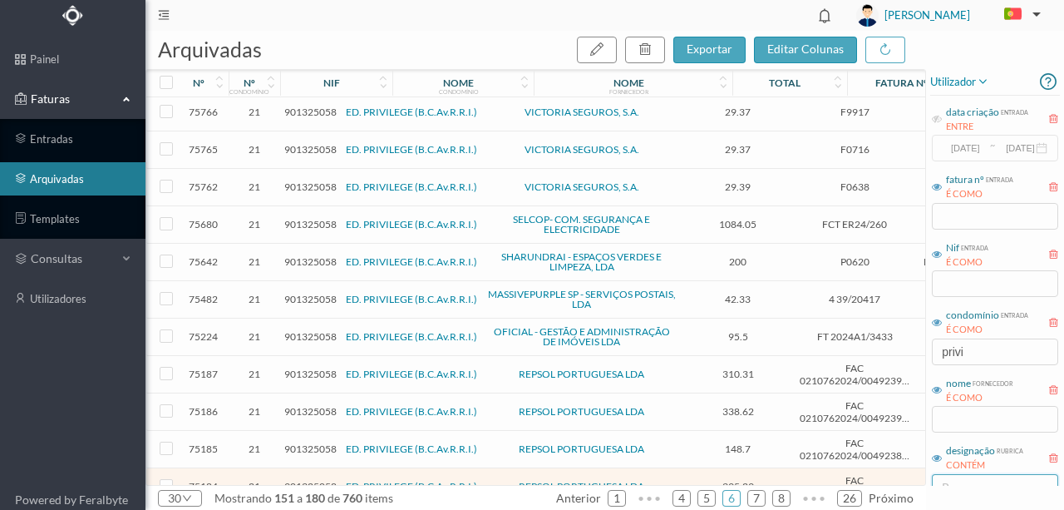
click at [294, 480] on span "901325058" at bounding box center [310, 486] width 52 height 12
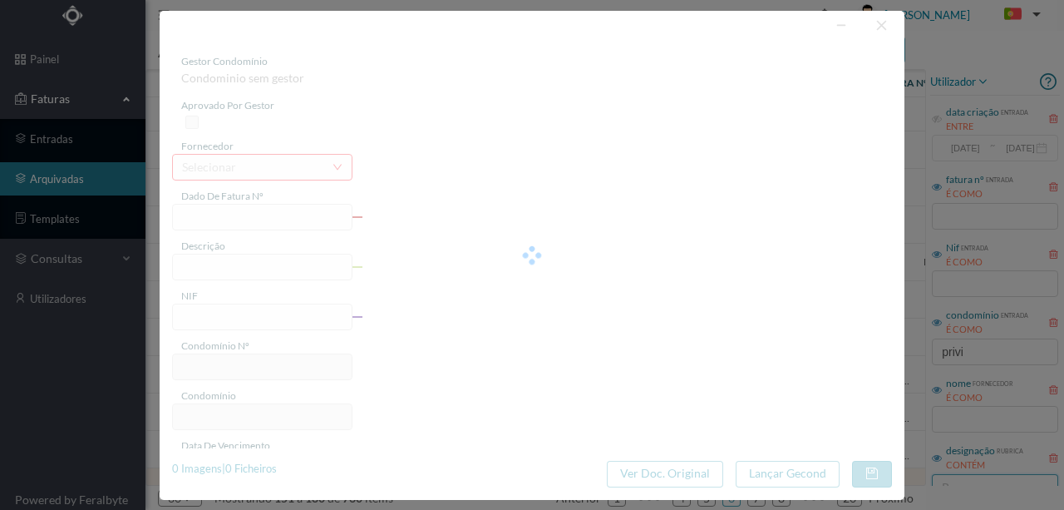
type input "FAC 0210762024/0049239150"
type input "899 ([DATE] a [DATE])"
type input "901325058"
type input "[DATE]"
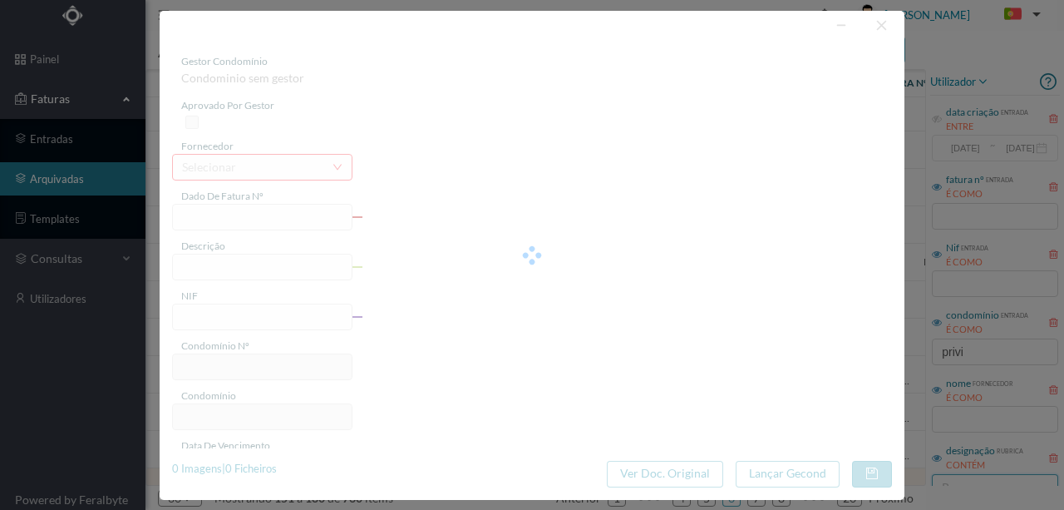
type input "[DATE]"
type input "395.29"
type input "21"
type input "ED. PRIVILEGE (B.C.Av.R.R.I.)"
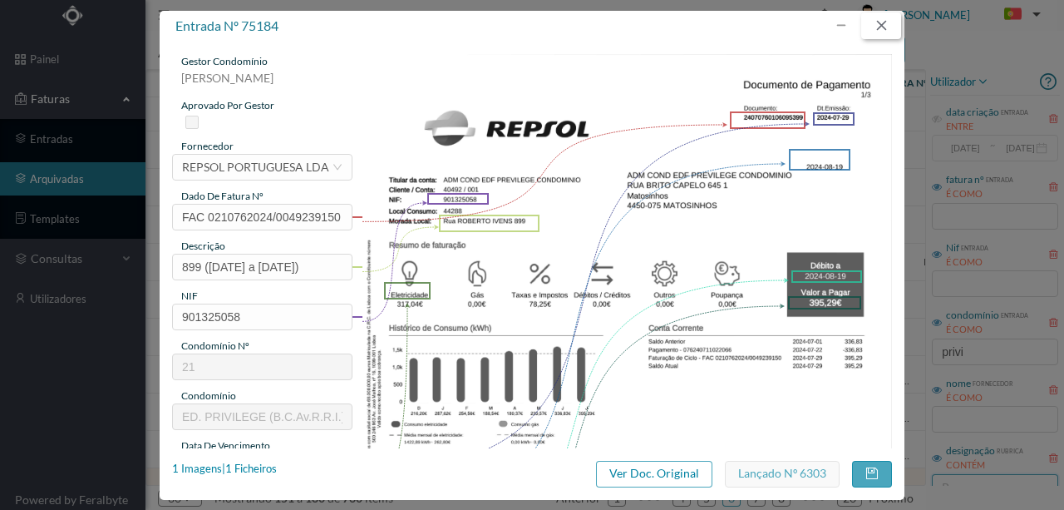
click at [883, 28] on button "button" at bounding box center [881, 25] width 40 height 27
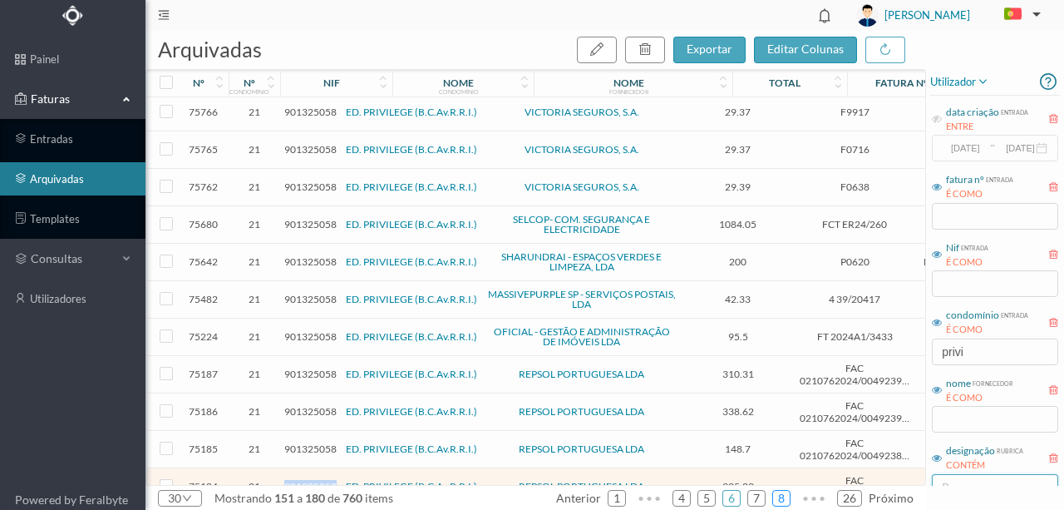
click at [781, 500] on link "8" at bounding box center [781, 498] width 17 height 25
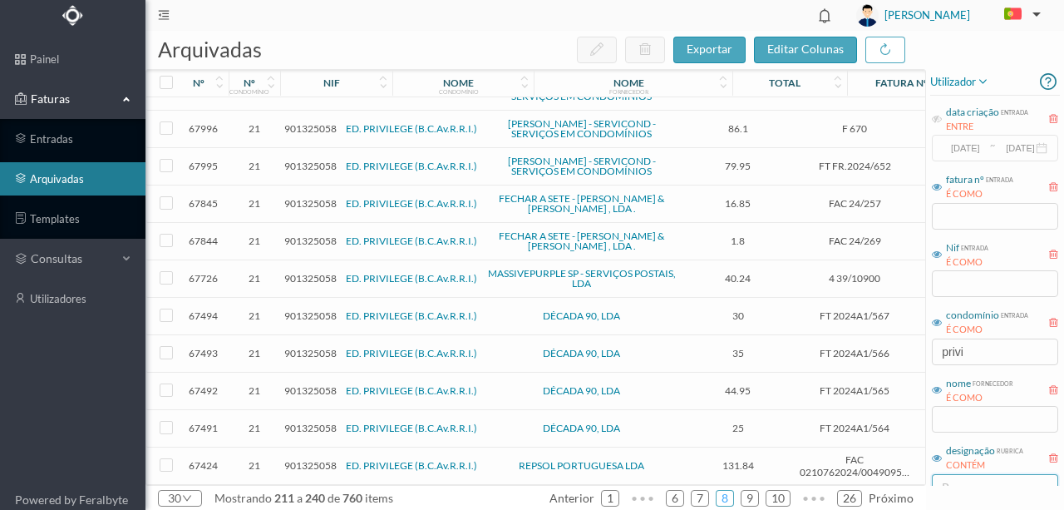
scroll to position [758, 0]
click at [301, 460] on span "901325058" at bounding box center [310, 465] width 52 height 12
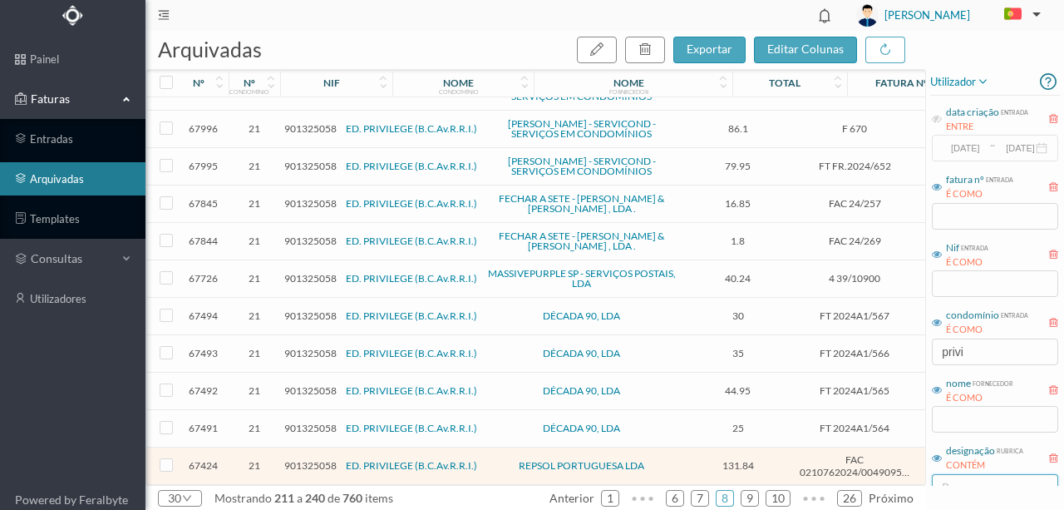
click at [301, 460] on span "901325058" at bounding box center [310, 465] width 52 height 12
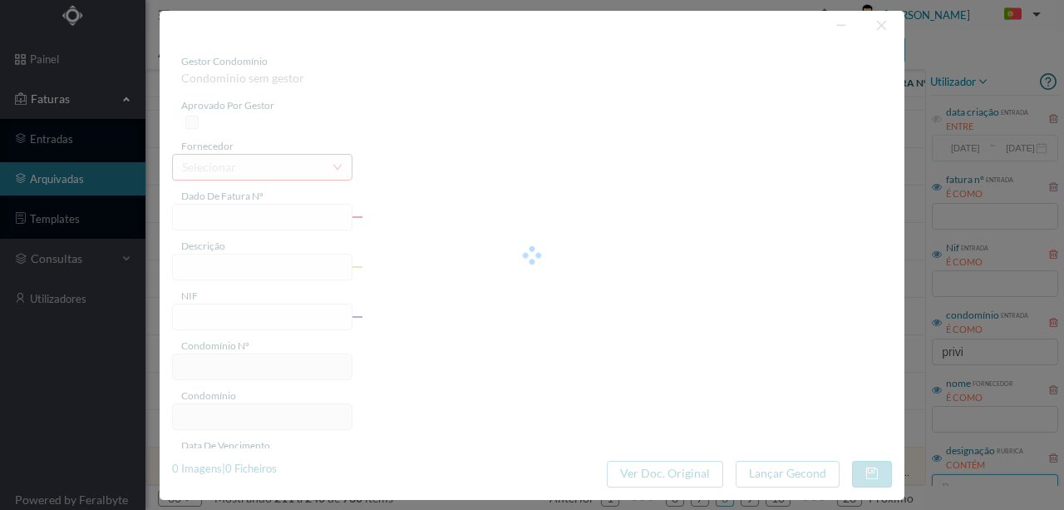
type input "FAC 0210762024/0049095258"
type input "915 ([DATE] a [DATE])"
type input "901325058"
type input "[DATE]"
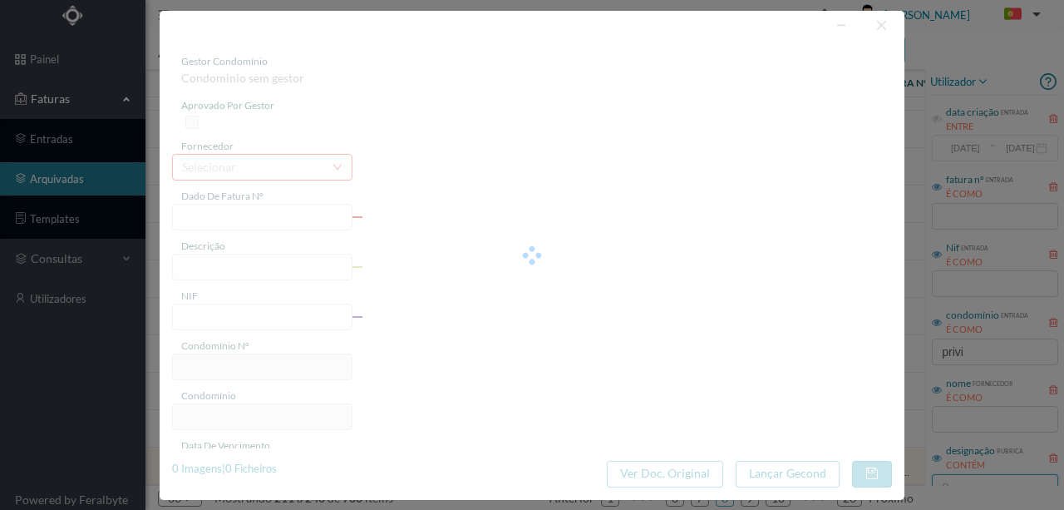
type input "[DATE]"
type input "131.84"
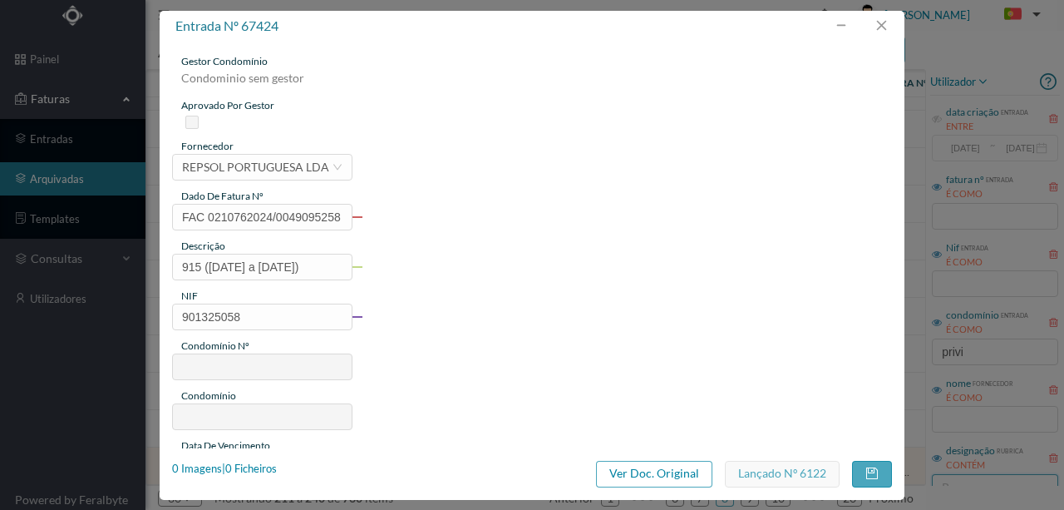
type input "21"
type input "ED. PRIVILEGE (B.C.Av.R.R.I.)"
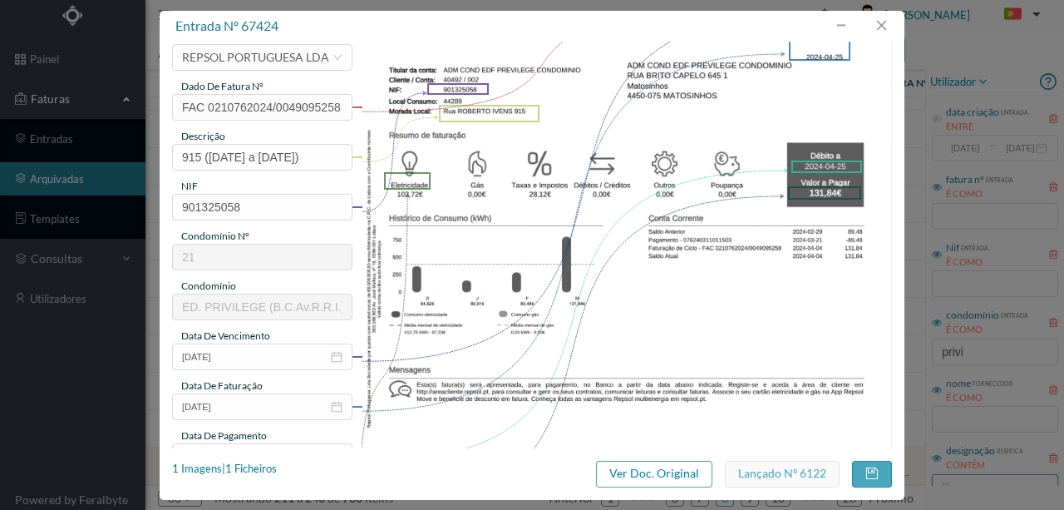
scroll to position [277, 0]
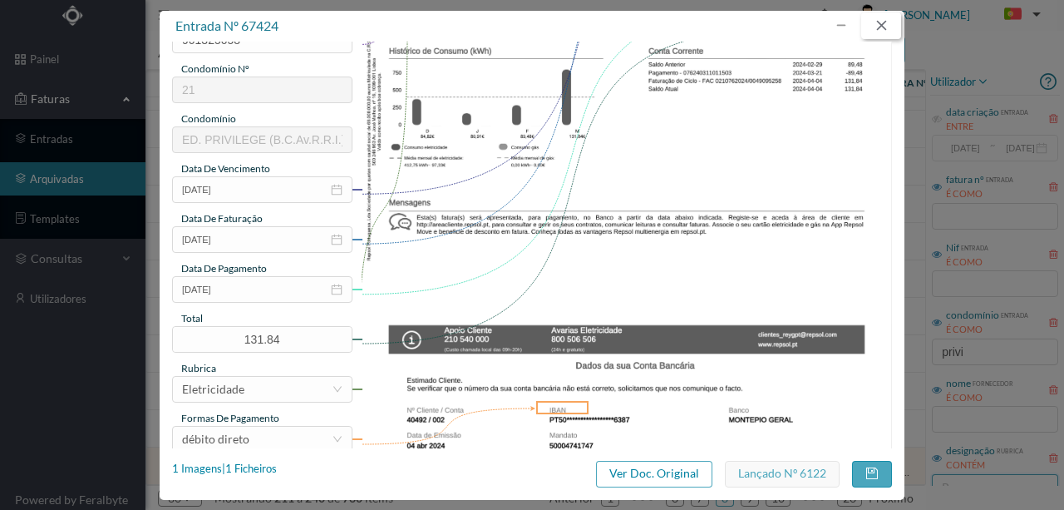
click at [883, 28] on button "button" at bounding box center [881, 25] width 40 height 27
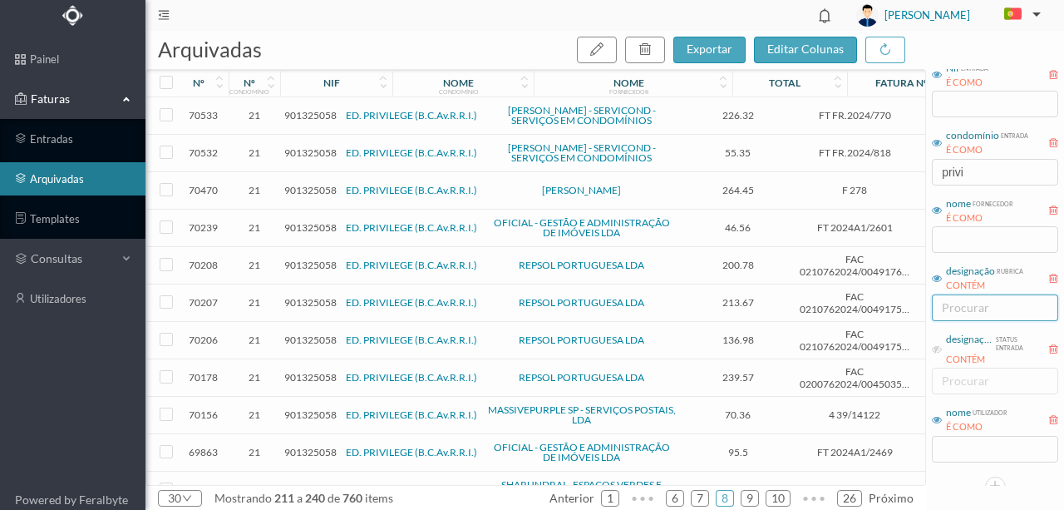
scroll to position [191, 0]
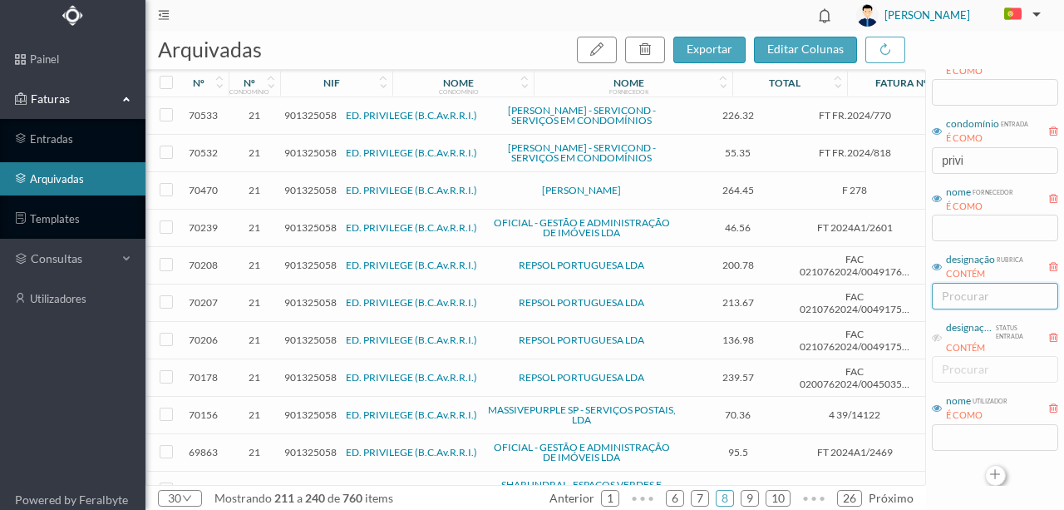
click at [989, 471] on button "button" at bounding box center [995, 475] width 21 height 21
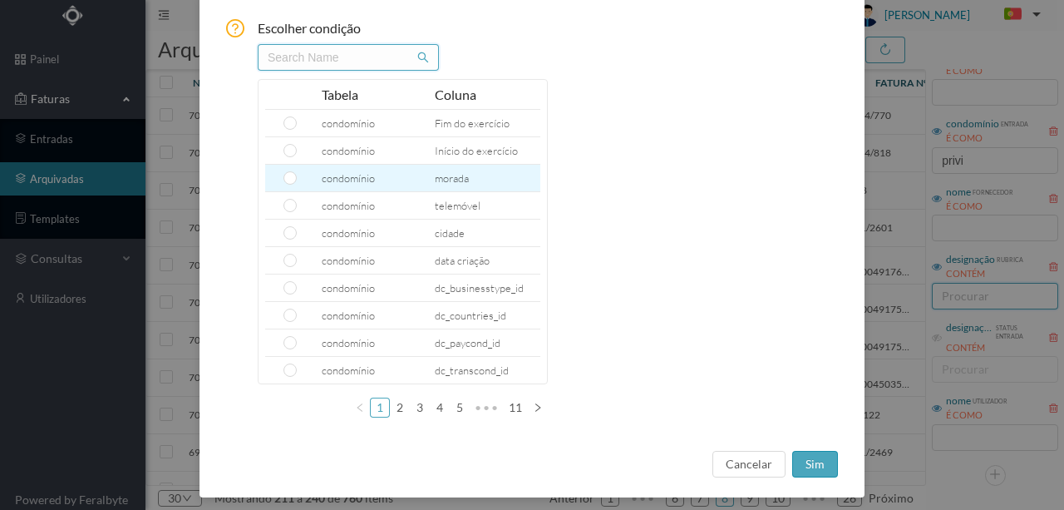
drag, startPoint x: 295, startPoint y: 56, endPoint x: 369, endPoint y: 179, distance: 143.6
click at [295, 57] on input "text" at bounding box center [348, 57] width 181 height 27
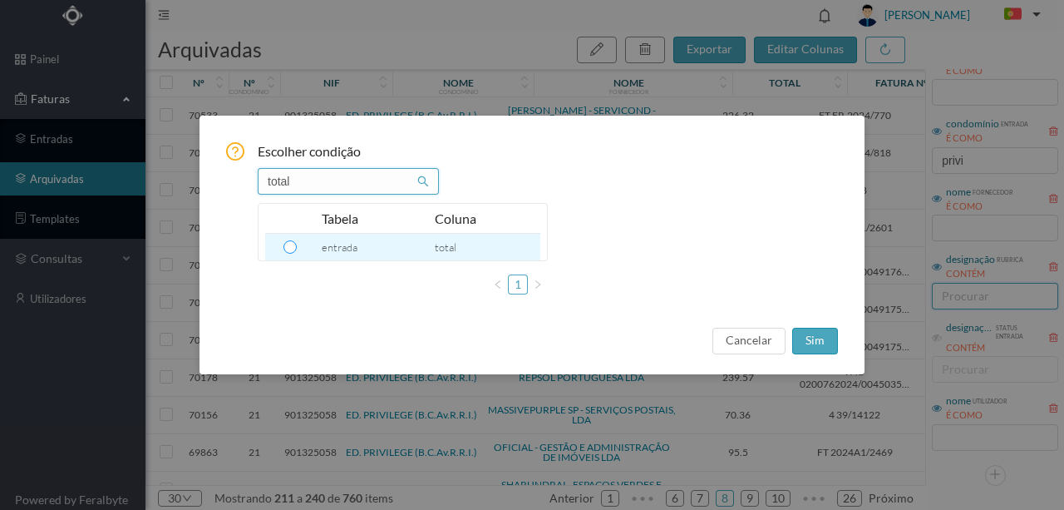
type input "total"
click at [289, 241] on input "radio" at bounding box center [289, 246] width 13 height 13
radio input "true"
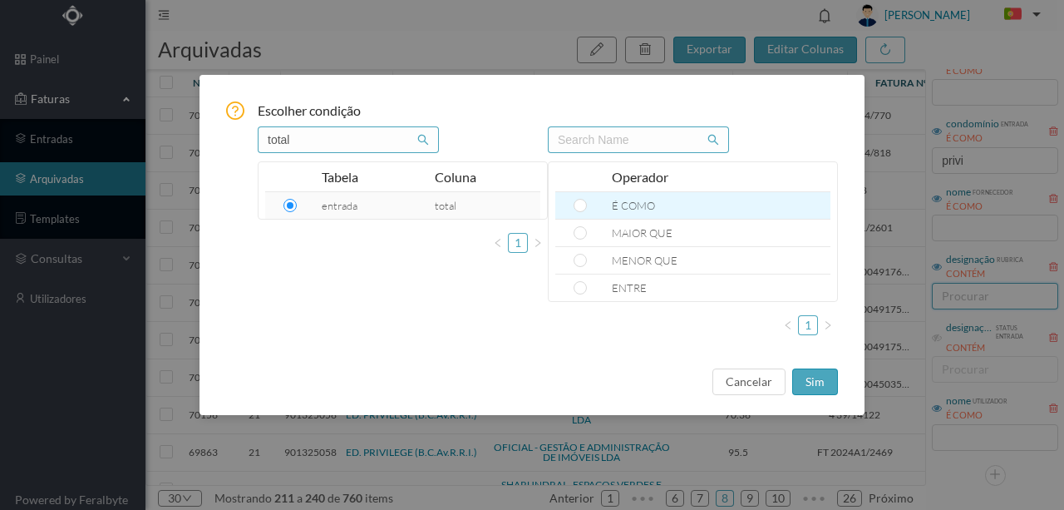
click at [588, 206] on td at bounding box center [580, 205] width 50 height 27
click at [580, 206] on input "radio" at bounding box center [580, 205] width 13 height 13
radio input "true"
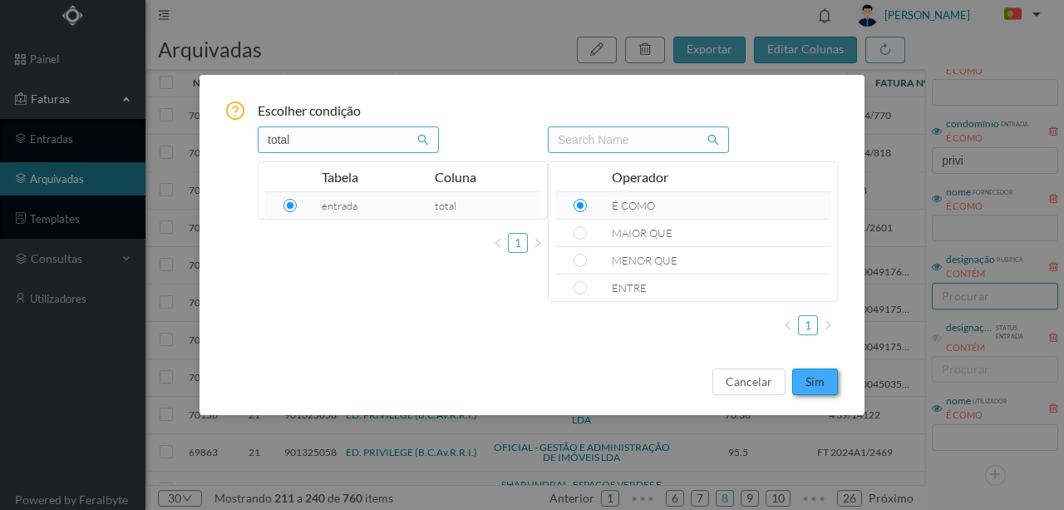
click at [826, 377] on button "sim" at bounding box center [815, 381] width 46 height 27
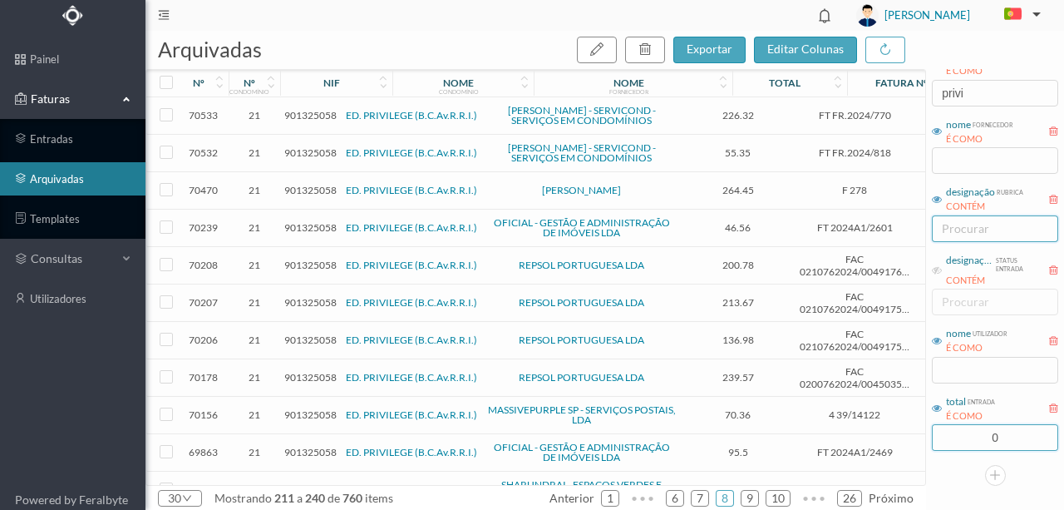
drag, startPoint x: 1016, startPoint y: 432, endPoint x: 885, endPoint y: 434, distance: 130.5
click at [890, 434] on div "arquivadas exportar editar colunas nº nº condomínio nif nome condomínio nome fo…" at bounding box center [604, 270] width 919 height 479
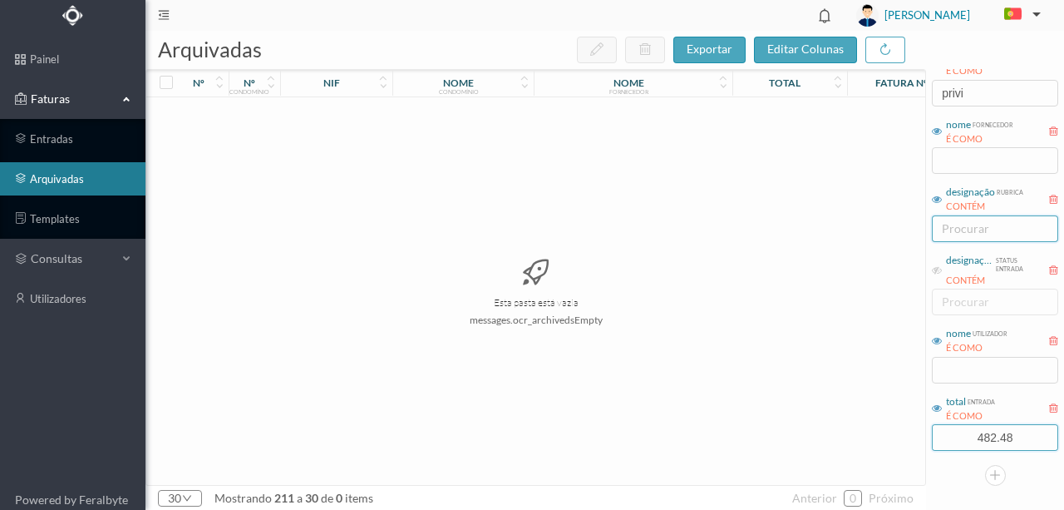
type input "482.48"
click at [863, 424] on div "Esta pasta está vazia messages.ocr_archivedsEmpty" at bounding box center [535, 290] width 779 height 387
drag, startPoint x: 1030, startPoint y: 436, endPoint x: 878, endPoint y: 439, distance: 152.2
click at [880, 439] on div "arquivadas exportar editar colunas nº nº condomínio nif nome condomínio nome fo…" at bounding box center [604, 270] width 919 height 479
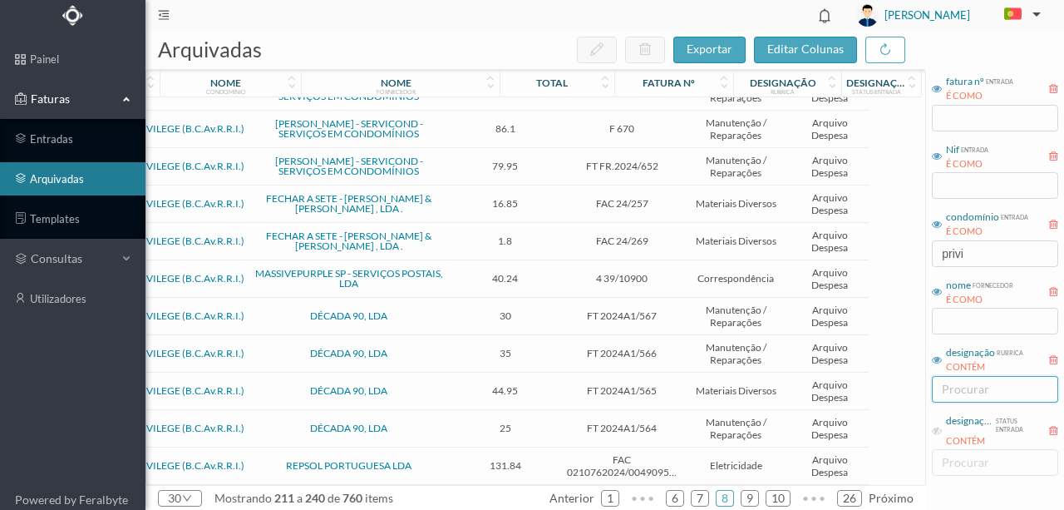
scroll to position [37, 0]
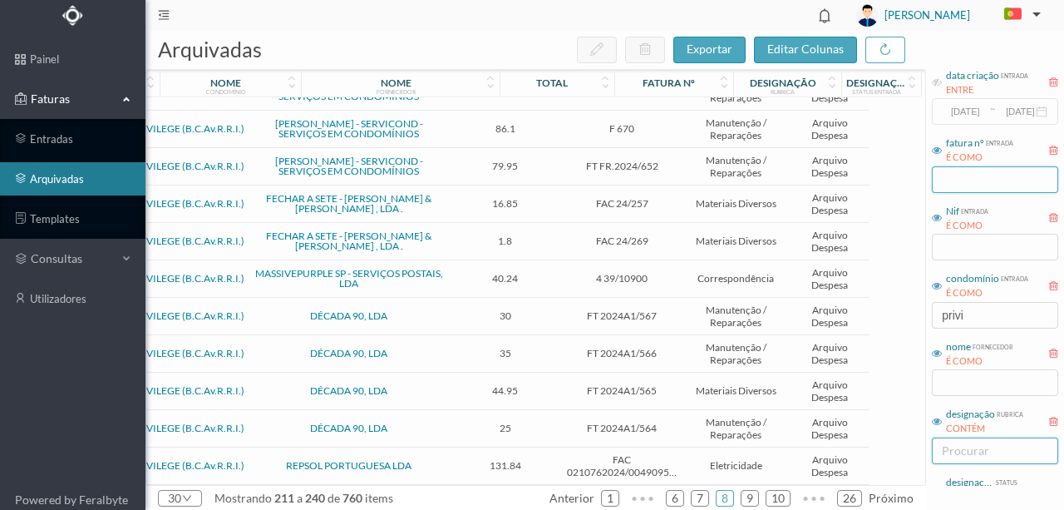
click at [959, 181] on input "text" at bounding box center [995, 179] width 126 height 27
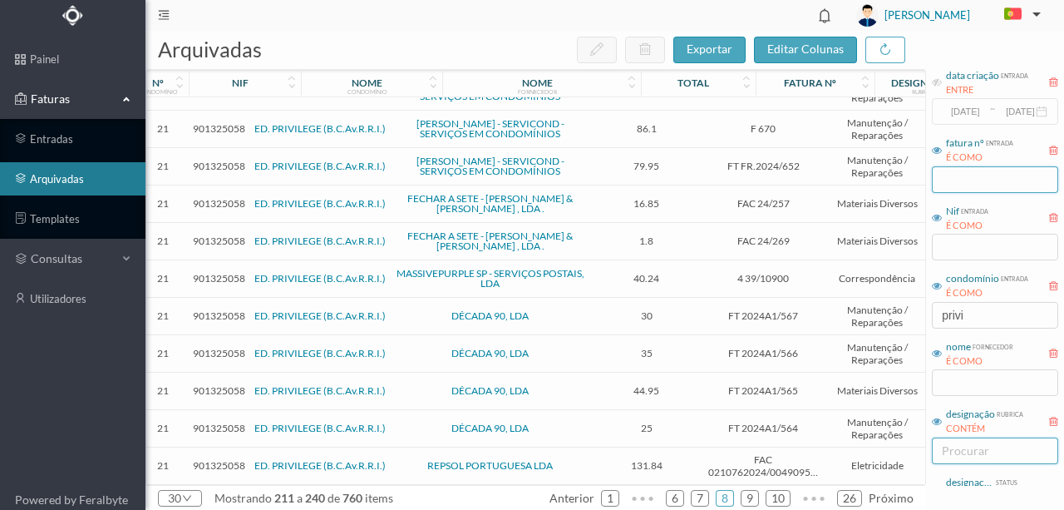
scroll to position [0, 0]
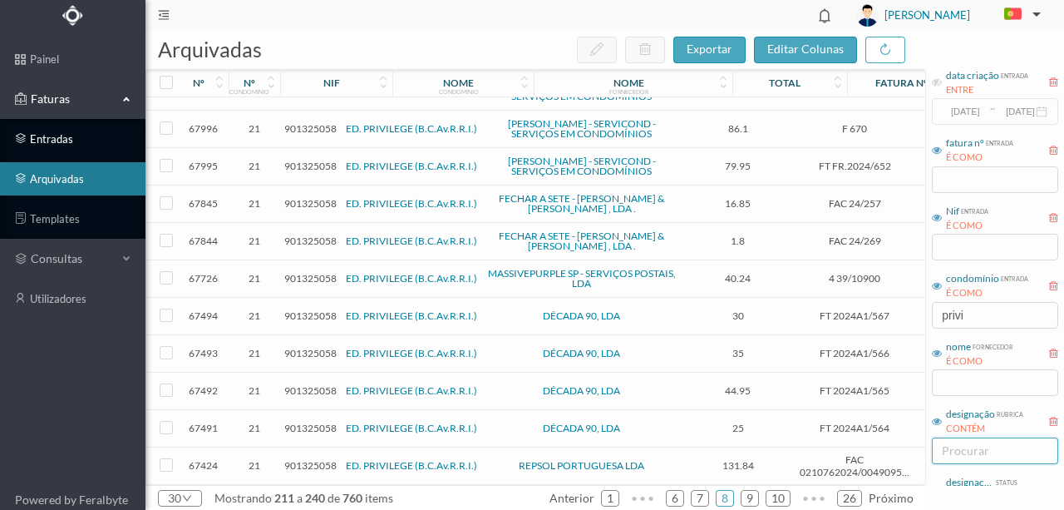
click at [48, 136] on link "entradas" at bounding box center [72, 138] width 145 height 33
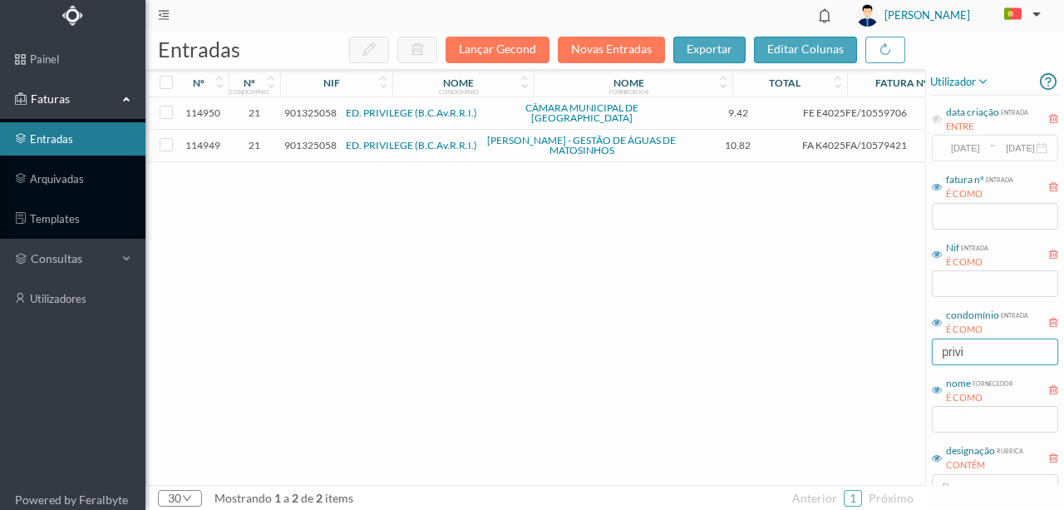
drag, startPoint x: 988, startPoint y: 349, endPoint x: 788, endPoint y: 361, distance: 199.9
click at [812, 362] on div "entradas Lançar Gecond Novas Entradas exportar editar colunas nº nº condomínio …" at bounding box center [604, 270] width 919 height 479
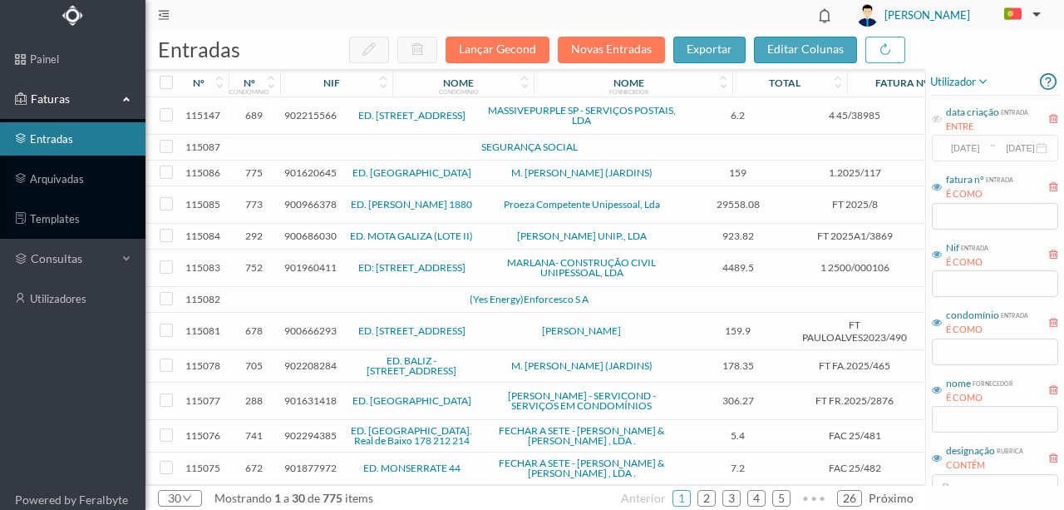
click at [47, 98] on span "Faturas" at bounding box center [72, 99] width 91 height 17
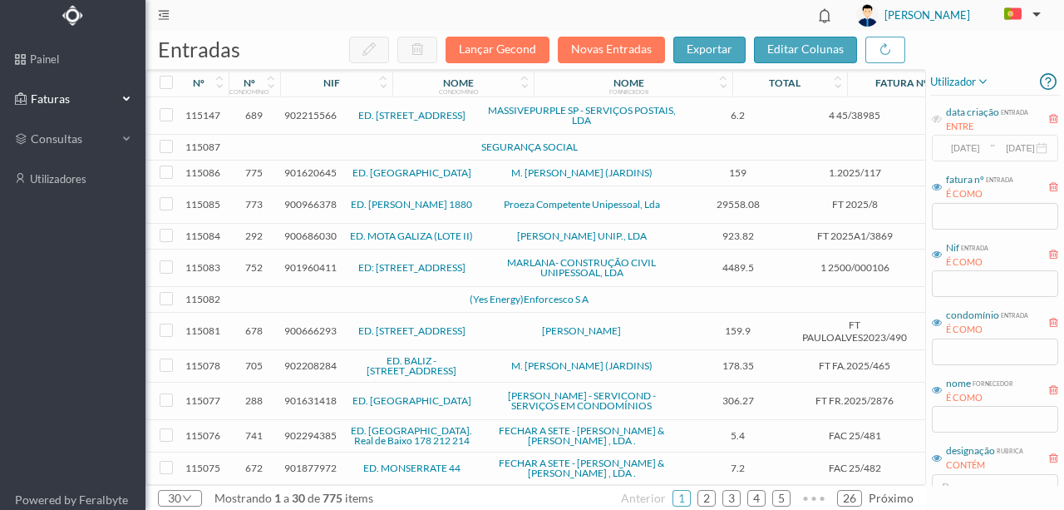
click at [54, 105] on span "Faturas" at bounding box center [72, 99] width 91 height 17
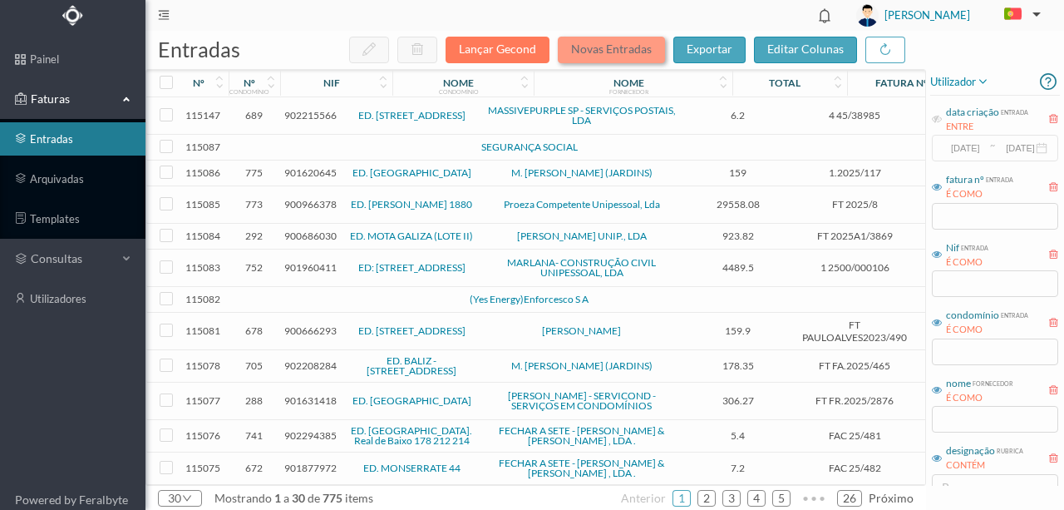
click at [598, 53] on button "Novas Entradas" at bounding box center [611, 50] width 107 height 27
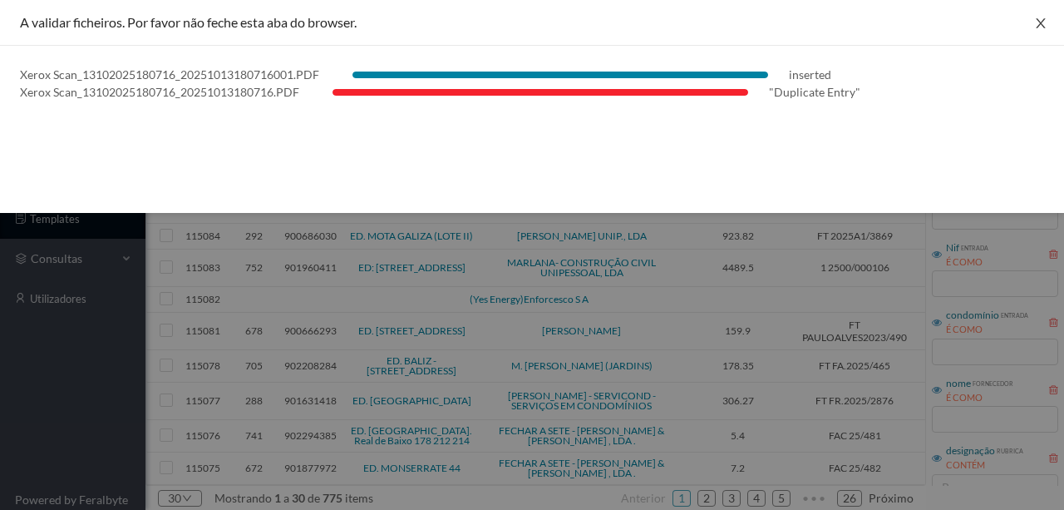
click at [1043, 25] on icon "icon: close" at bounding box center [1040, 23] width 9 height 10
